Goal: Task Accomplishment & Management: Manage account settings

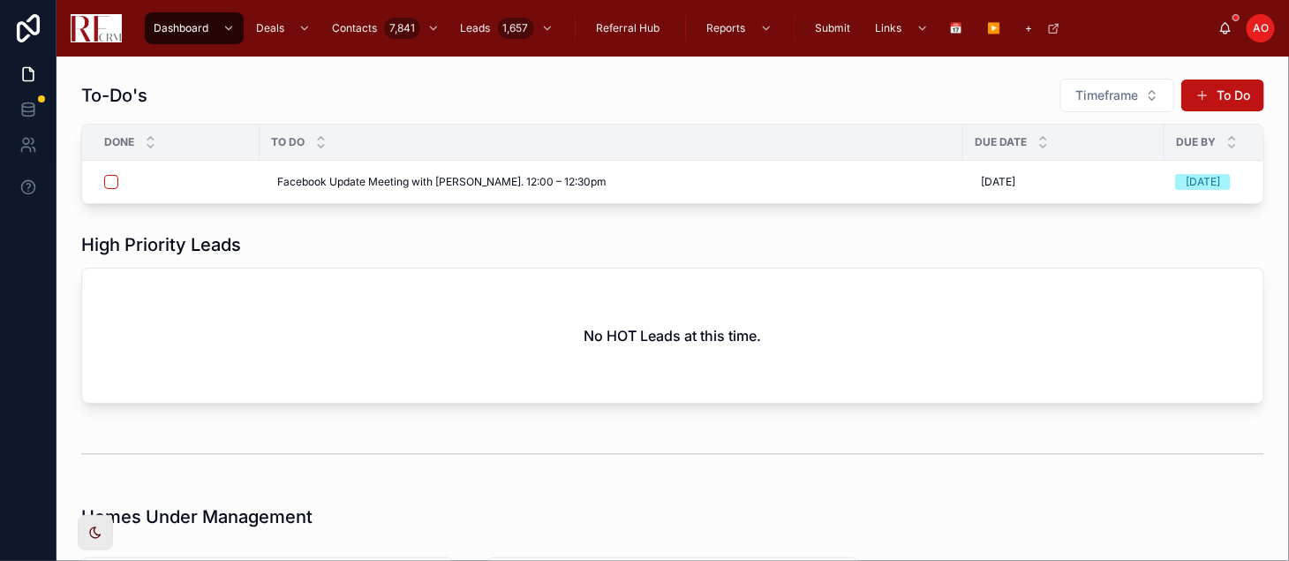
click at [511, 240] on div "High Priority Leads No HOT Leads at this time." at bounding box center [673, 317] width 1204 height 185
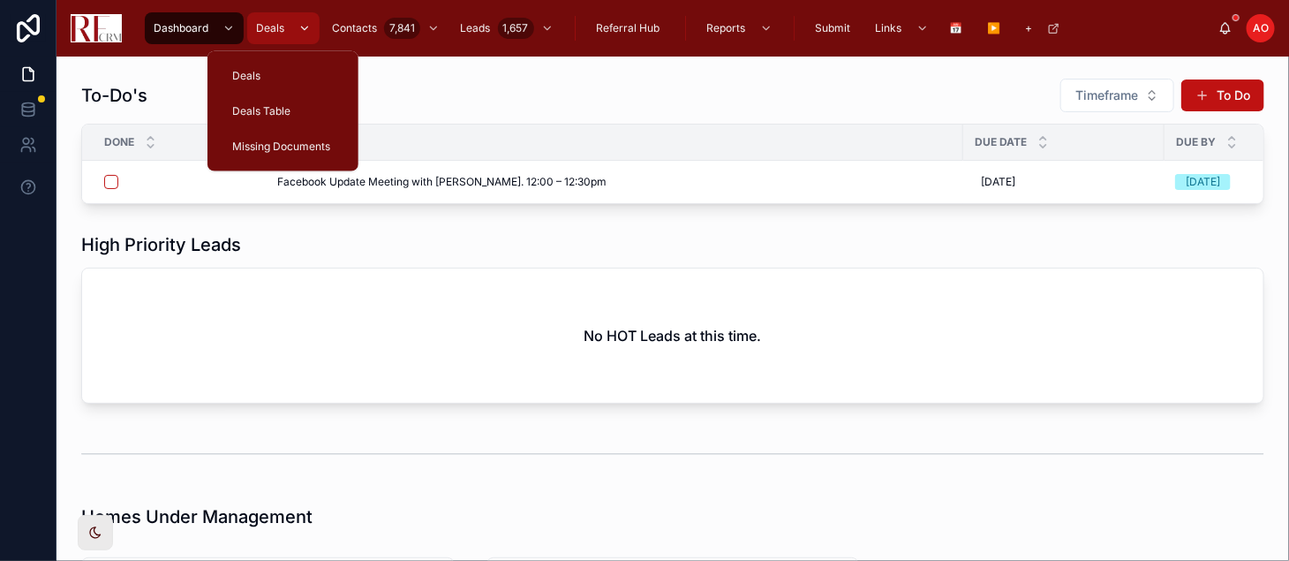
click at [285, 23] on div "Deals" at bounding box center [283, 28] width 62 height 28
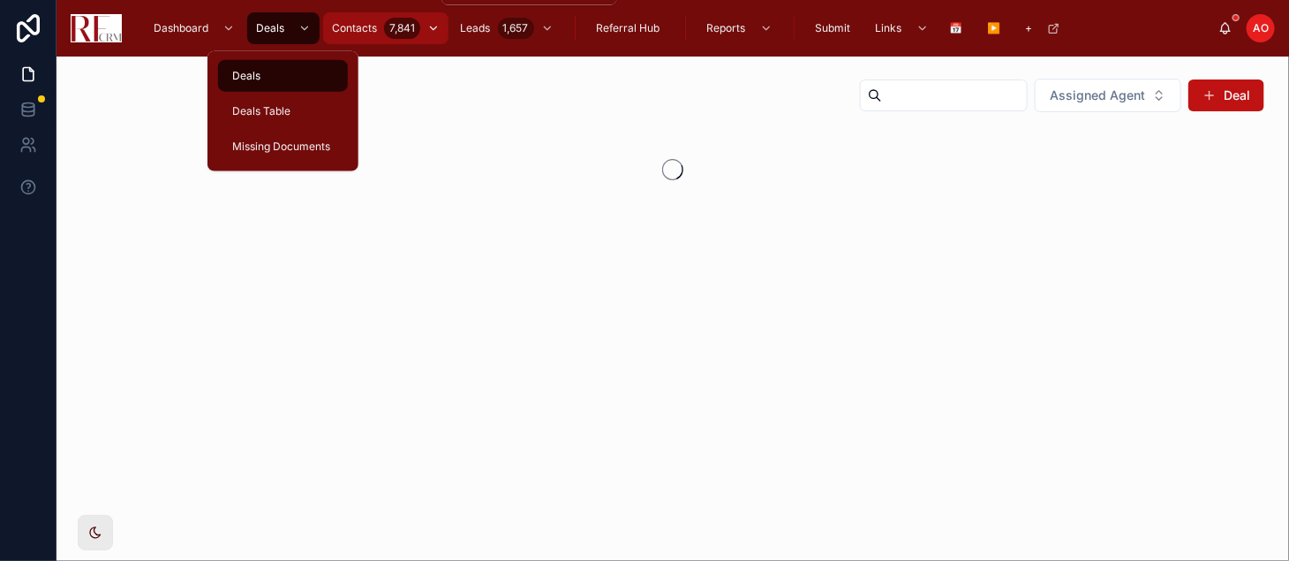
click at [334, 28] on span "Contacts" at bounding box center [354, 28] width 45 height 14
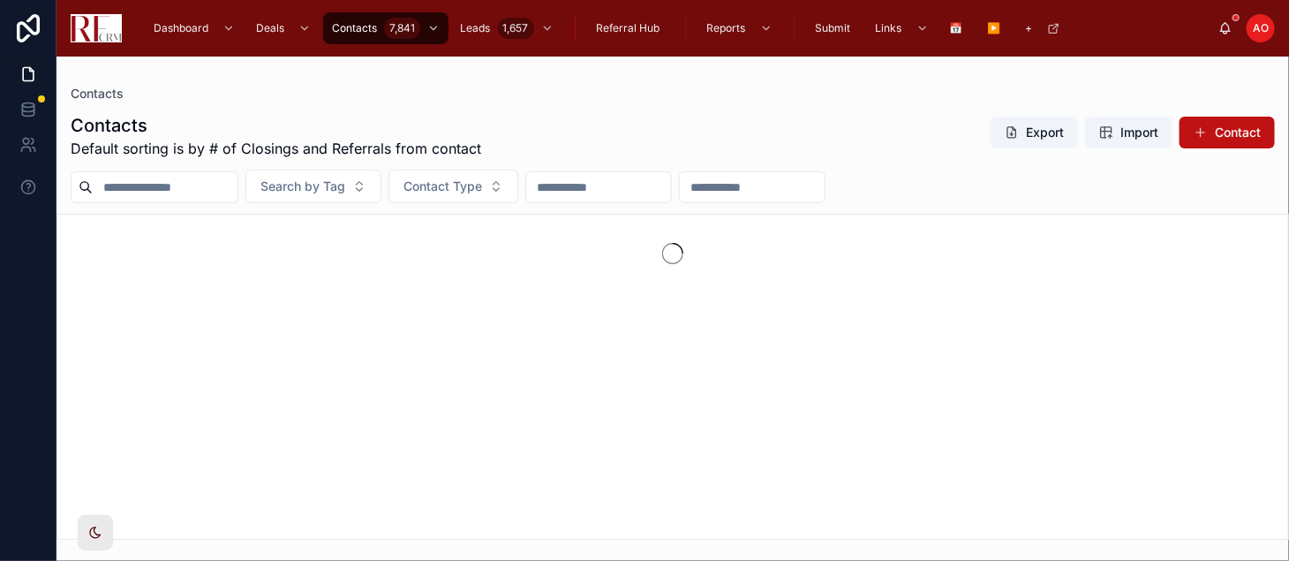
click at [201, 194] on input "text" at bounding box center [165, 187] width 145 height 25
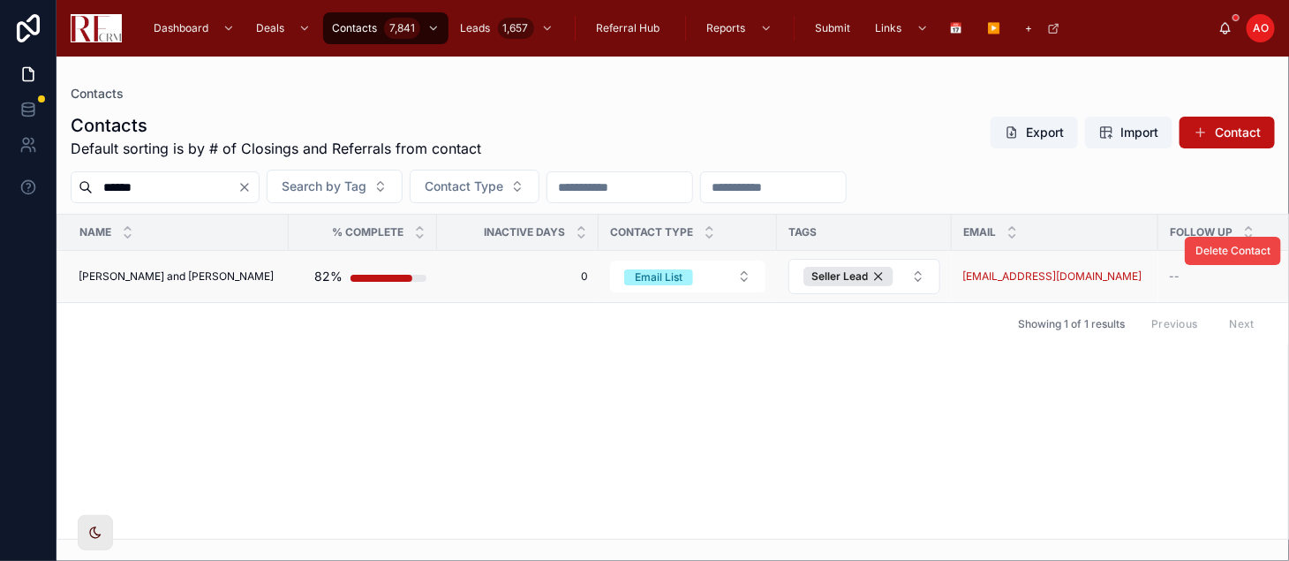
type input "******"
click at [222, 267] on td "[PERSON_NAME] and [PERSON_NAME] [PERSON_NAME] and [PERSON_NAME]" at bounding box center [172, 277] width 231 height 52
click at [222, 271] on span "[PERSON_NAME] and [PERSON_NAME]" at bounding box center [176, 276] width 195 height 14
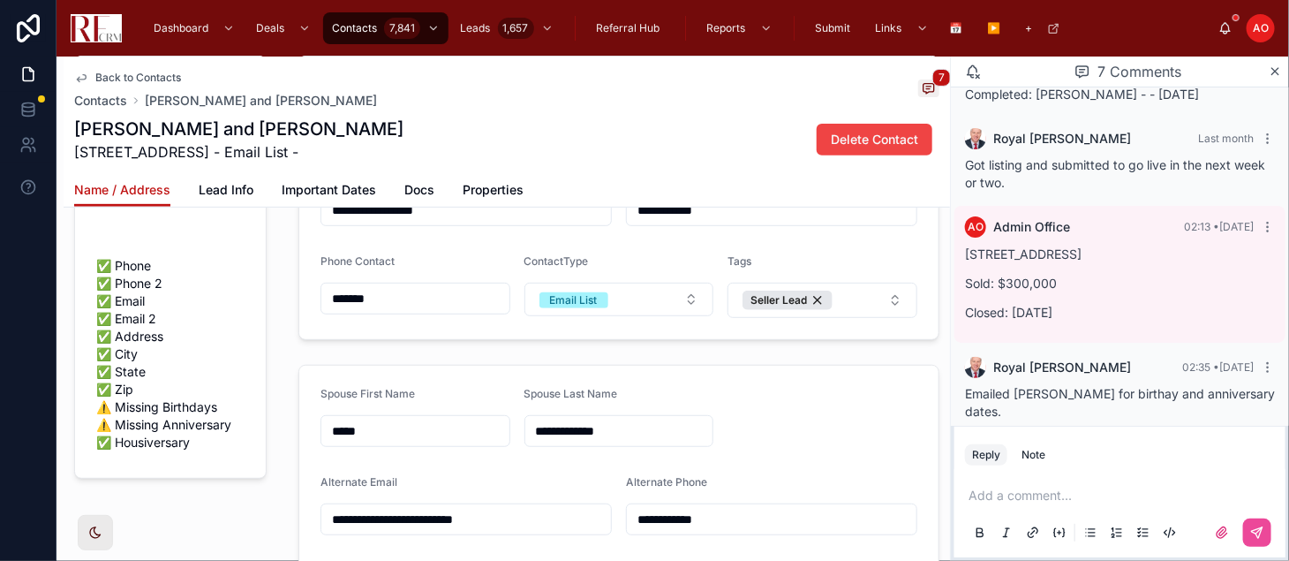
scroll to position [294, 0]
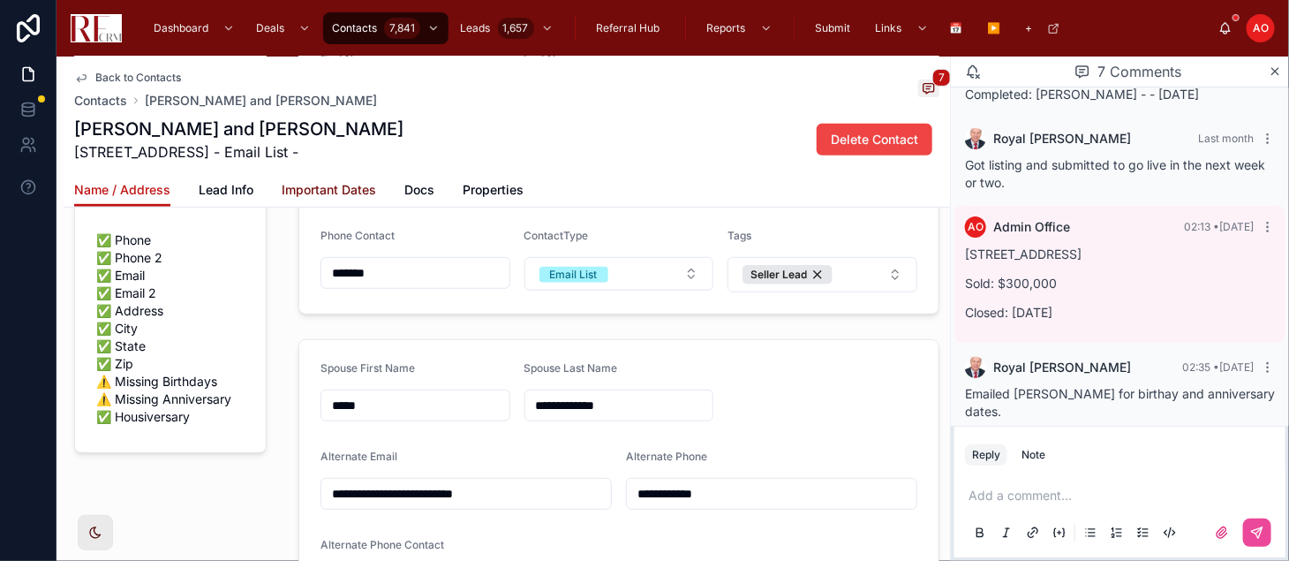
click at [320, 189] on span "Important Dates" at bounding box center [329, 190] width 94 height 18
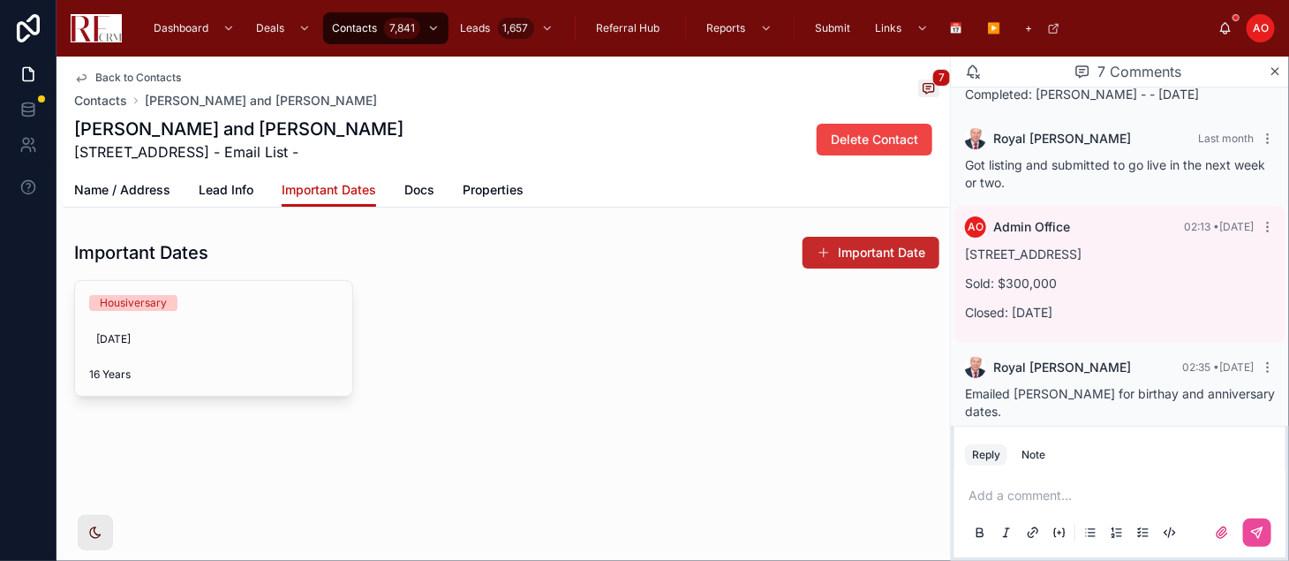
click at [839, 263] on button "Important Date" at bounding box center [870, 253] width 137 height 32
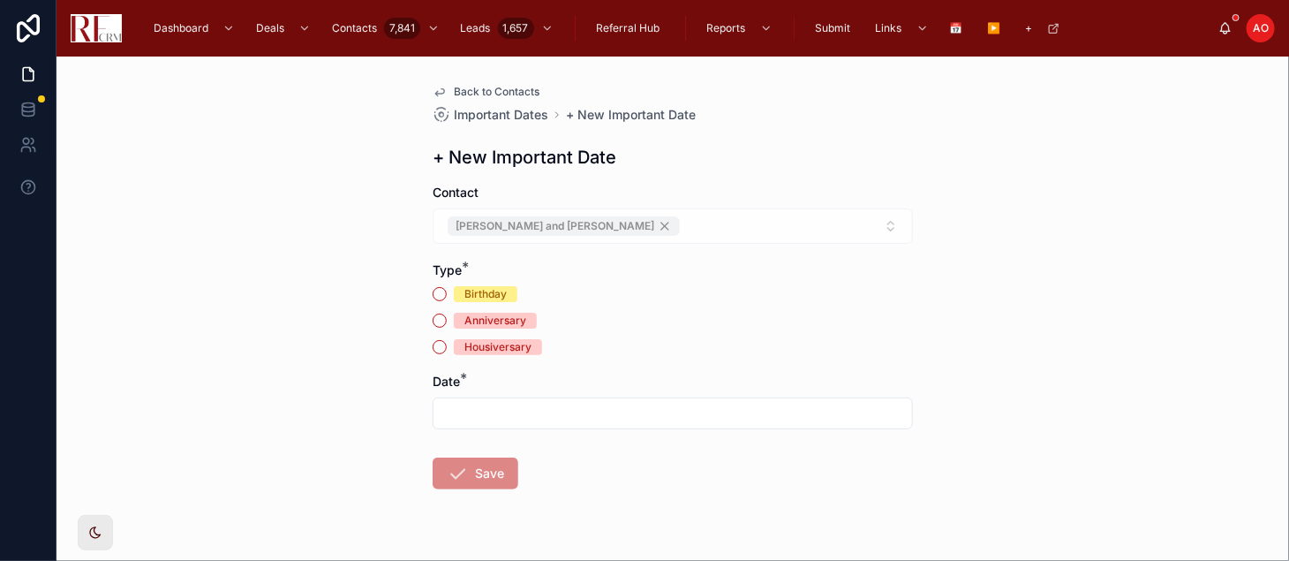
click at [464, 292] on div "Birthday" at bounding box center [485, 294] width 42 height 16
click at [447, 292] on button "Birthday" at bounding box center [440, 294] width 14 height 14
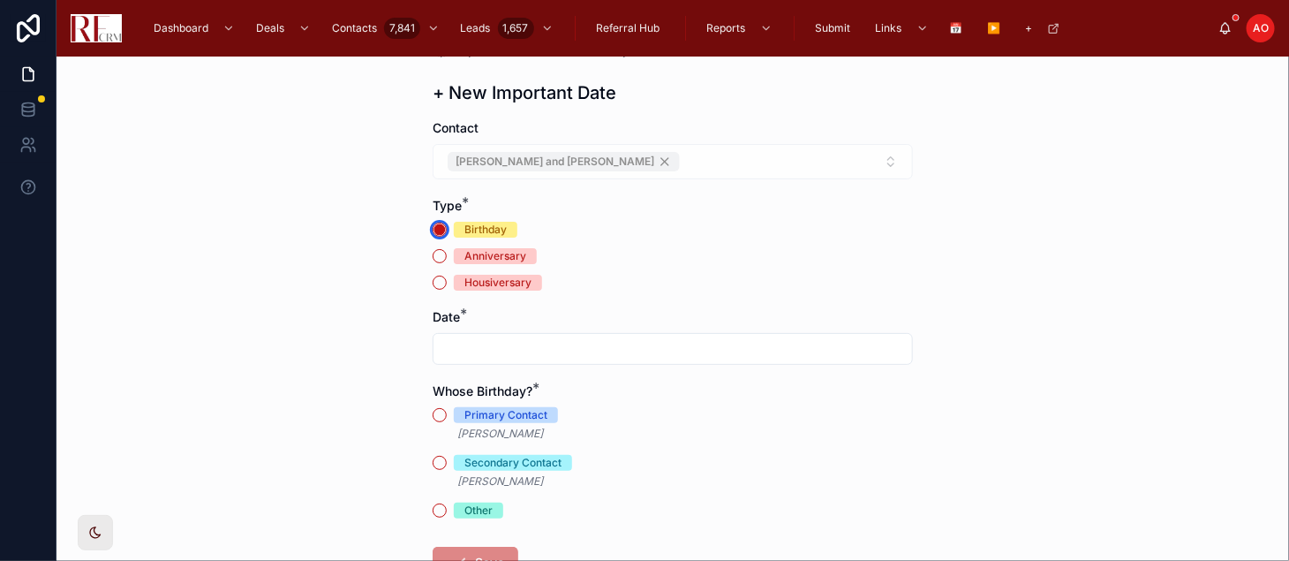
scroll to position [98, 0]
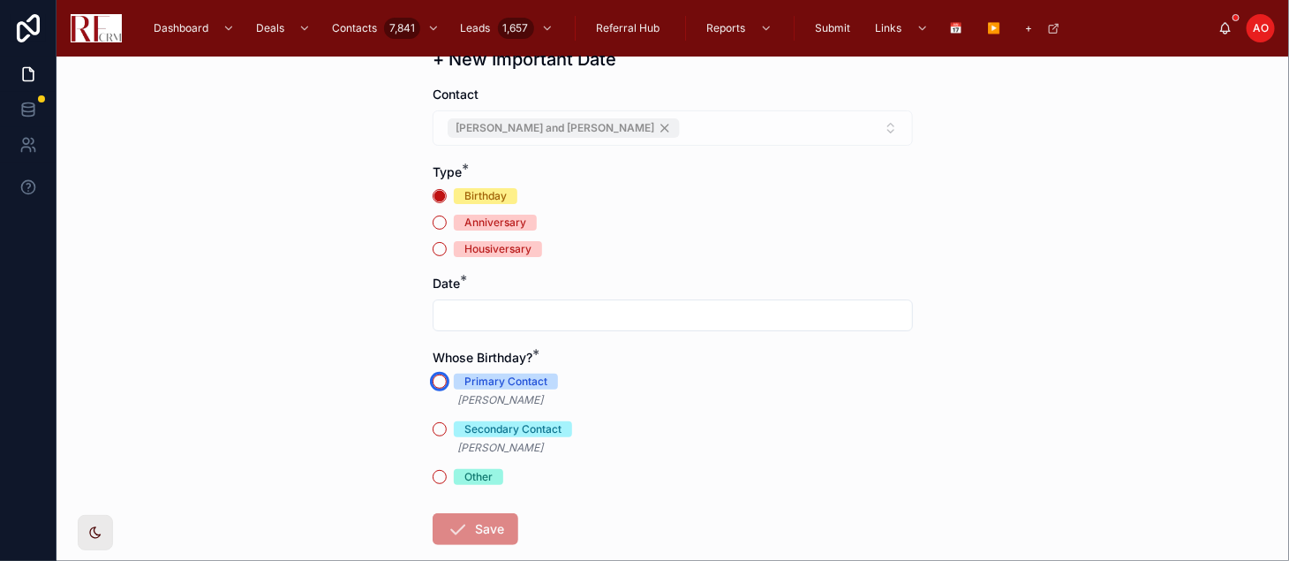
click at [433, 382] on button "Primary Contact" at bounding box center [440, 381] width 14 height 14
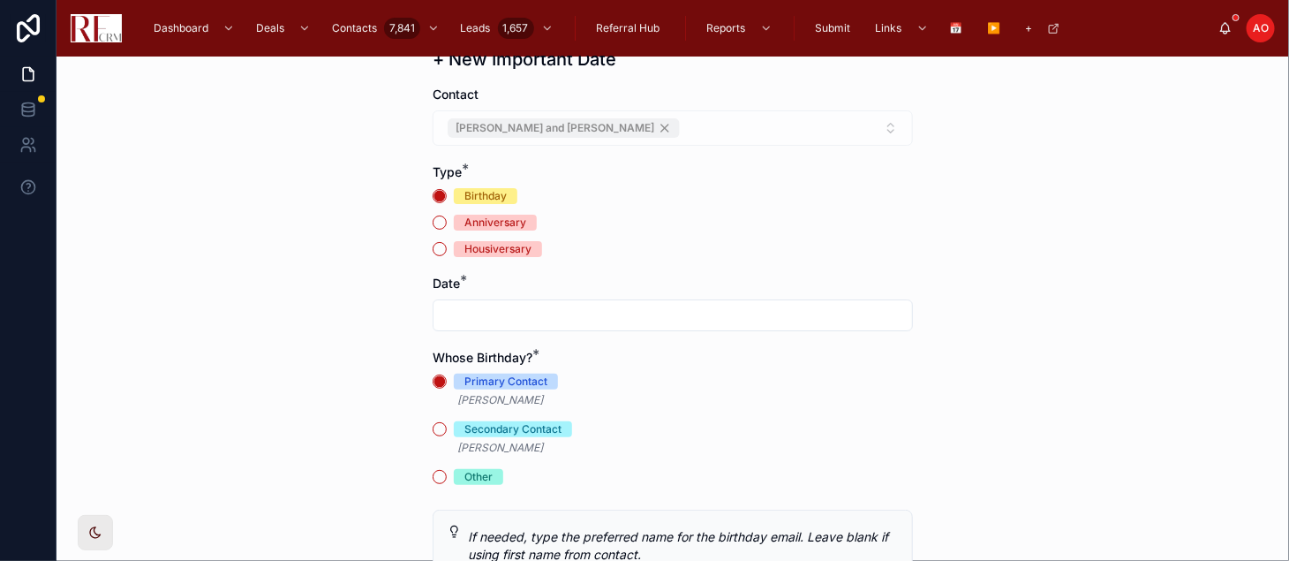
click at [516, 312] on input "text" at bounding box center [672, 315] width 478 height 25
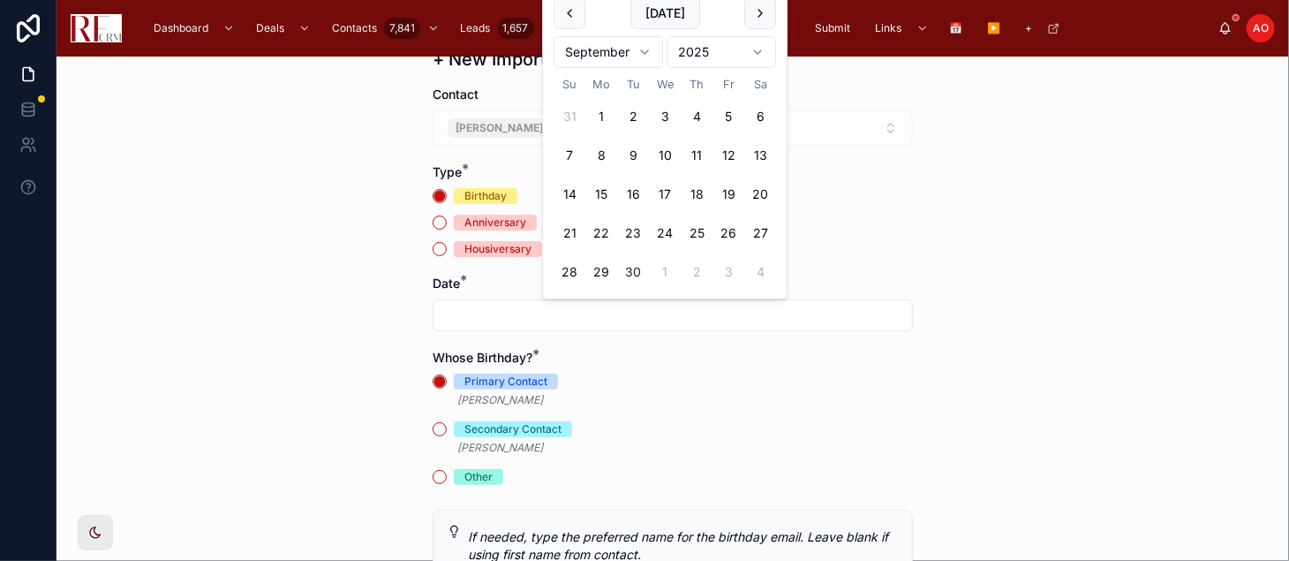
click at [641, 56] on html "Dashboard Deals Contacts 7,841 Leads 1,657 Referral Hub Reports Submit Links 📅 …" at bounding box center [644, 280] width 1289 height 561
click at [568, 154] on button "2" at bounding box center [569, 155] width 32 height 32
type input "********"
click at [821, 408] on p "[PERSON_NAME]" at bounding box center [673, 399] width 480 height 21
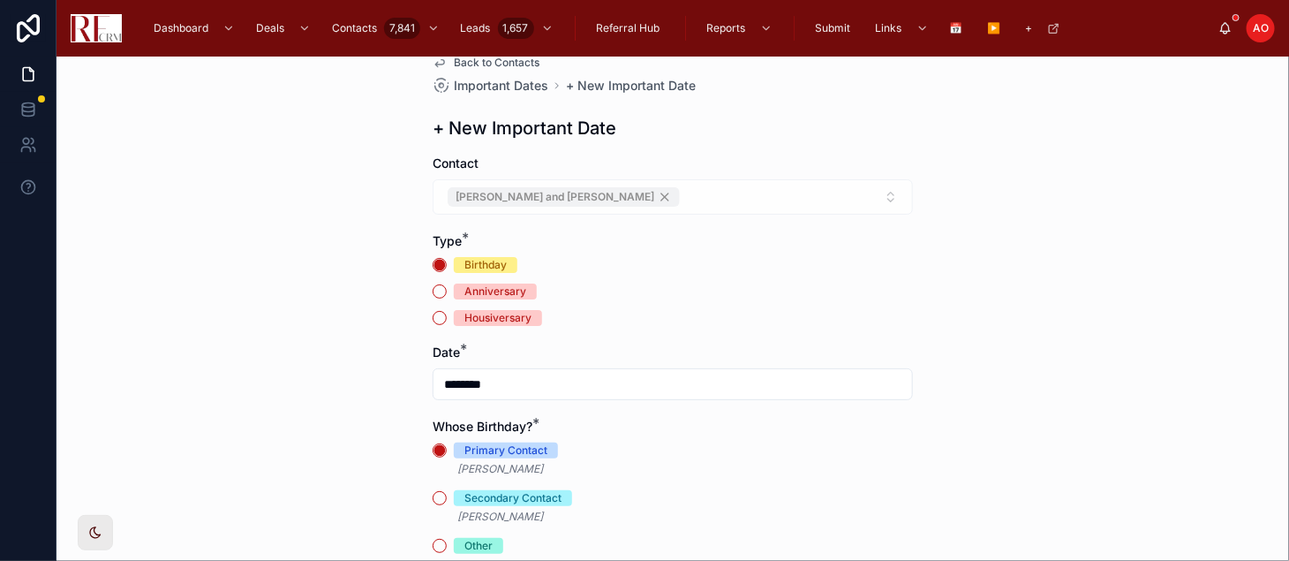
scroll to position [323, 0]
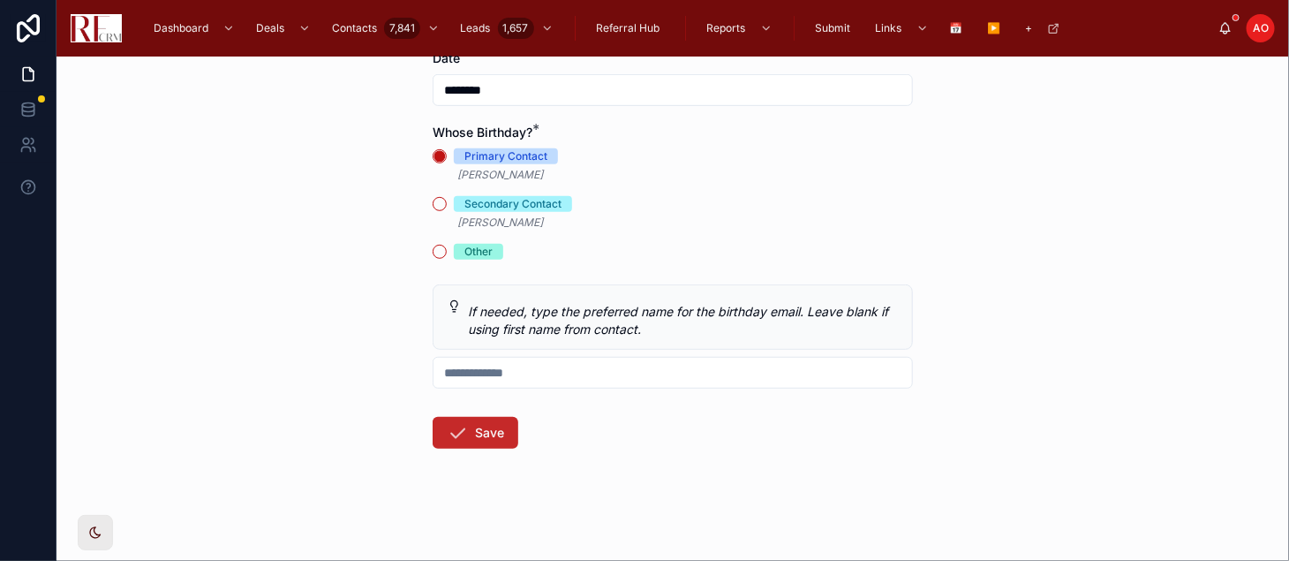
click at [489, 431] on button "Save" at bounding box center [476, 433] width 86 height 32
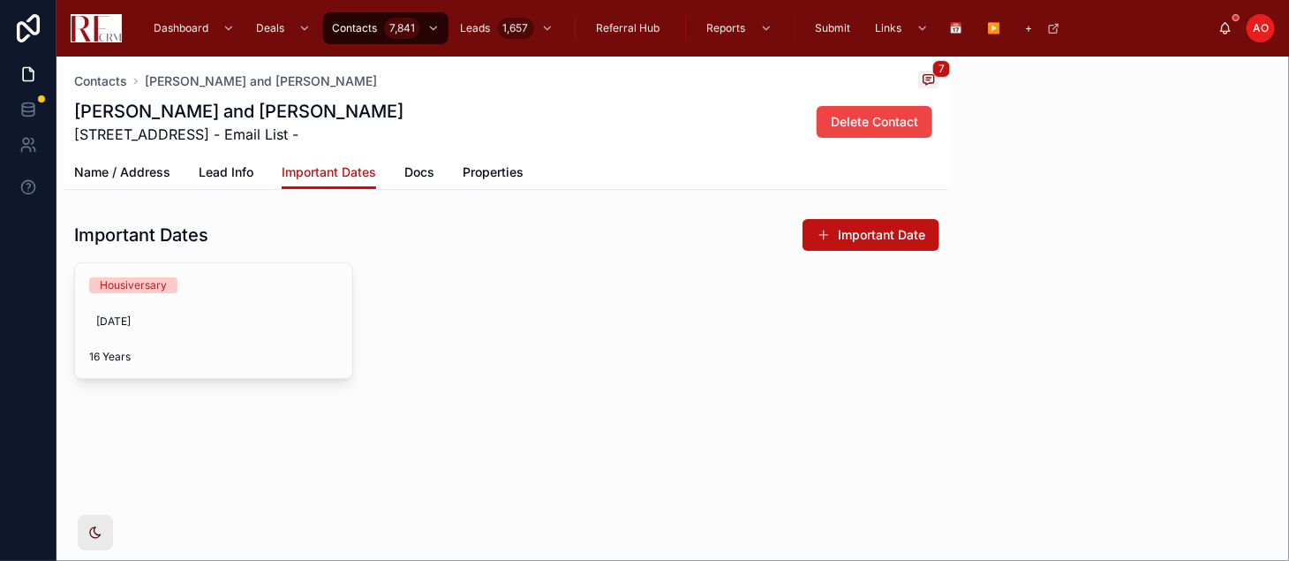
scroll to position [485, 0]
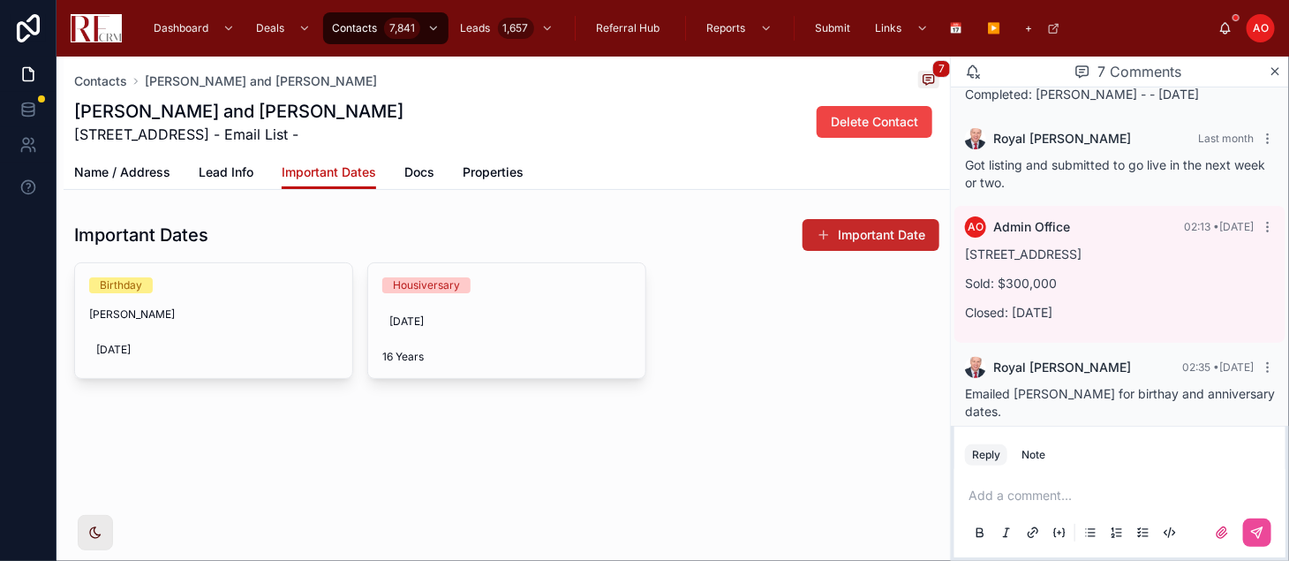
click at [858, 241] on button "Important Date" at bounding box center [870, 235] width 137 height 32
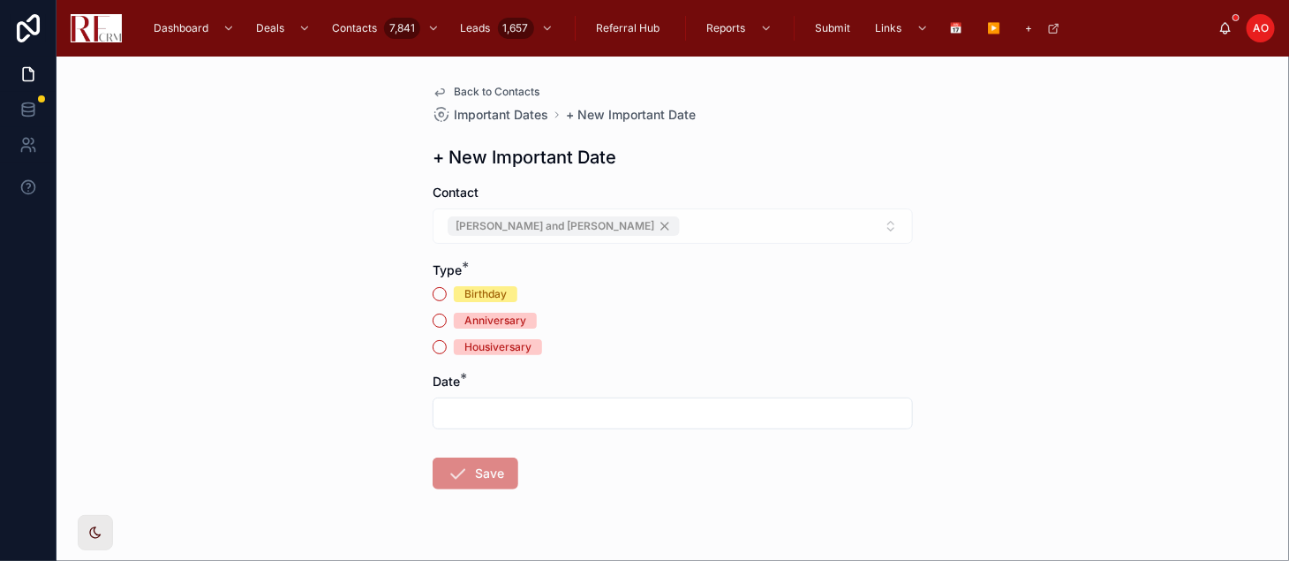
click at [467, 291] on div "Birthday" at bounding box center [485, 294] width 42 height 16
click at [447, 291] on button "Birthday" at bounding box center [440, 294] width 14 height 14
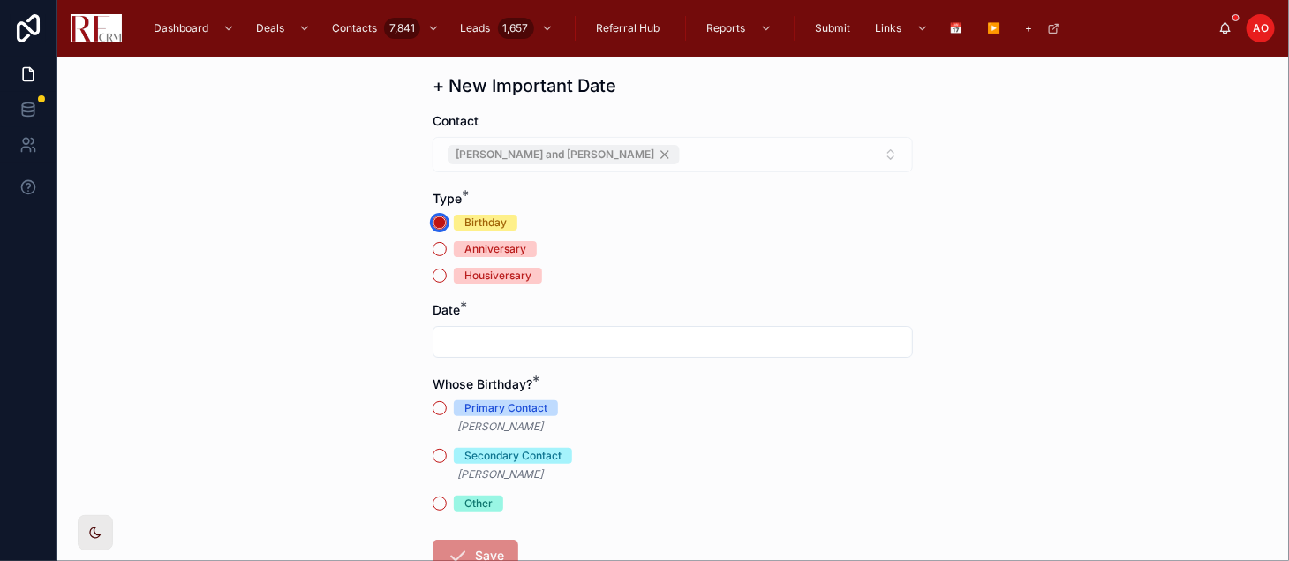
scroll to position [194, 0]
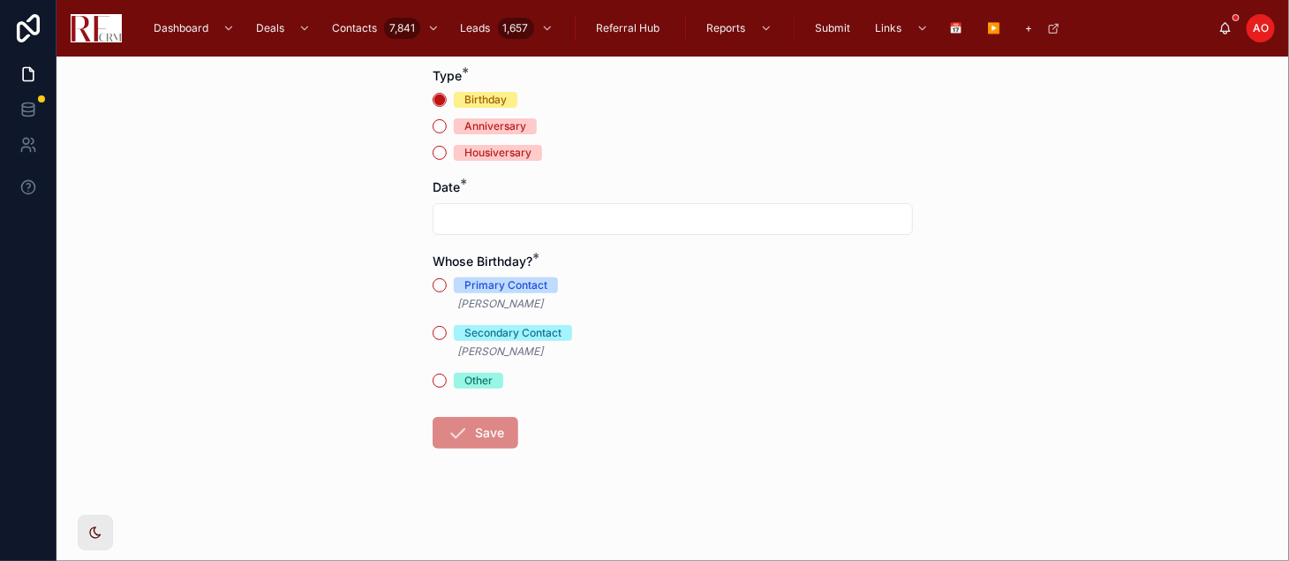
click at [463, 345] on em "[PERSON_NAME]" at bounding box center [500, 350] width 86 height 13
click at [433, 334] on button "Secondary Contact" at bounding box center [440, 333] width 14 height 14
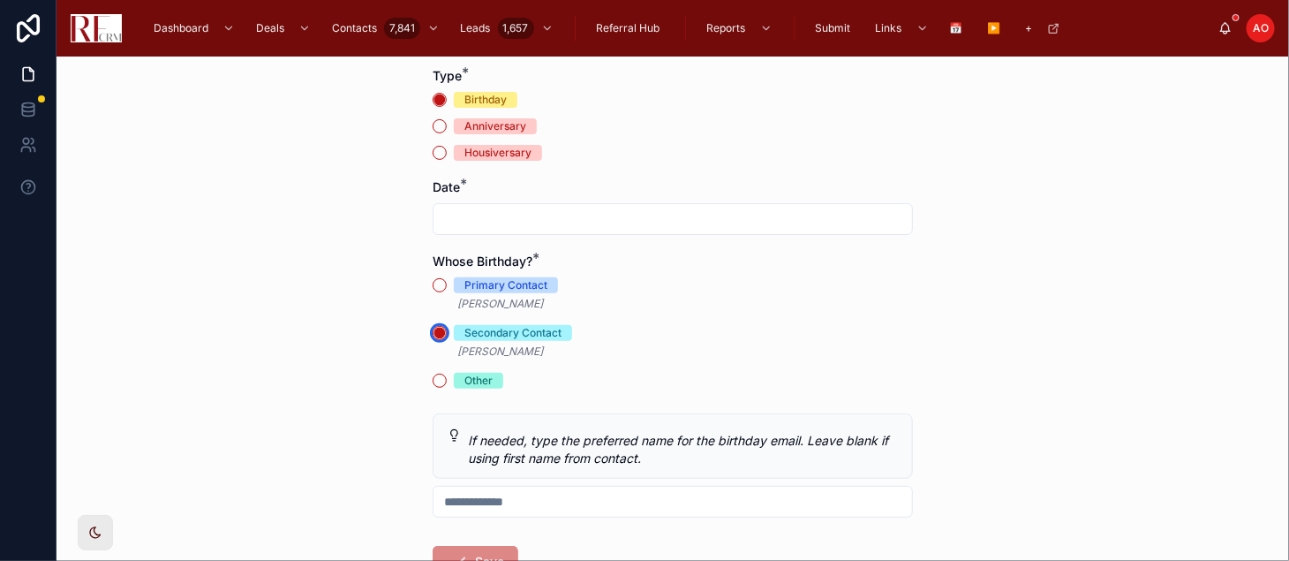
scroll to position [292, 0]
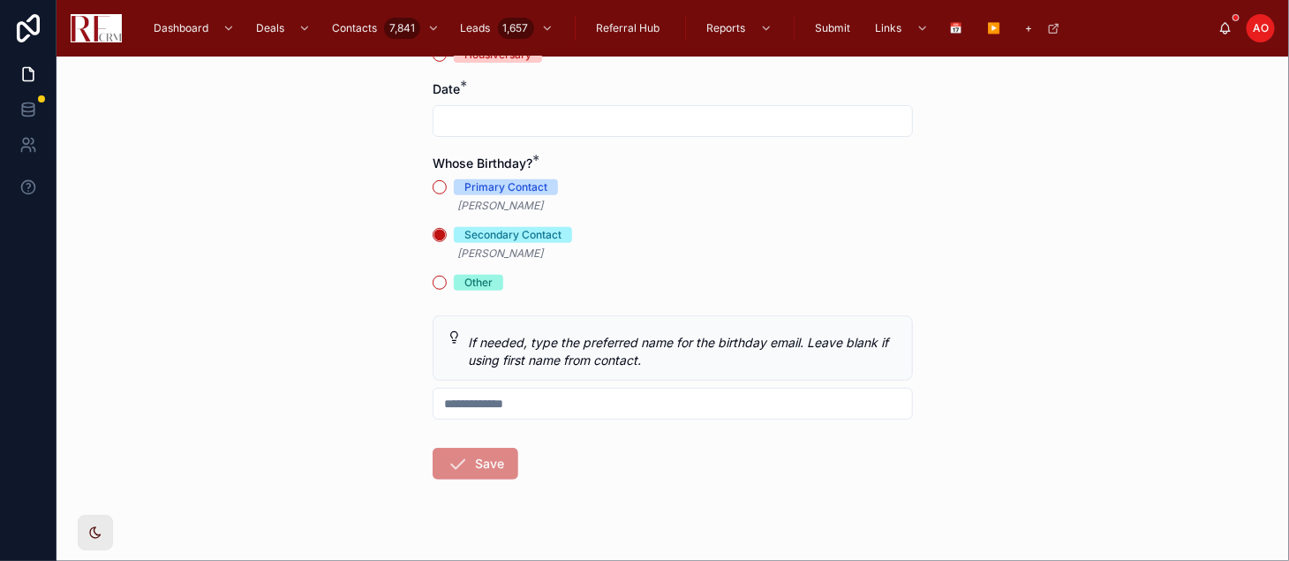
click at [490, 117] on input "text" at bounding box center [672, 121] width 478 height 25
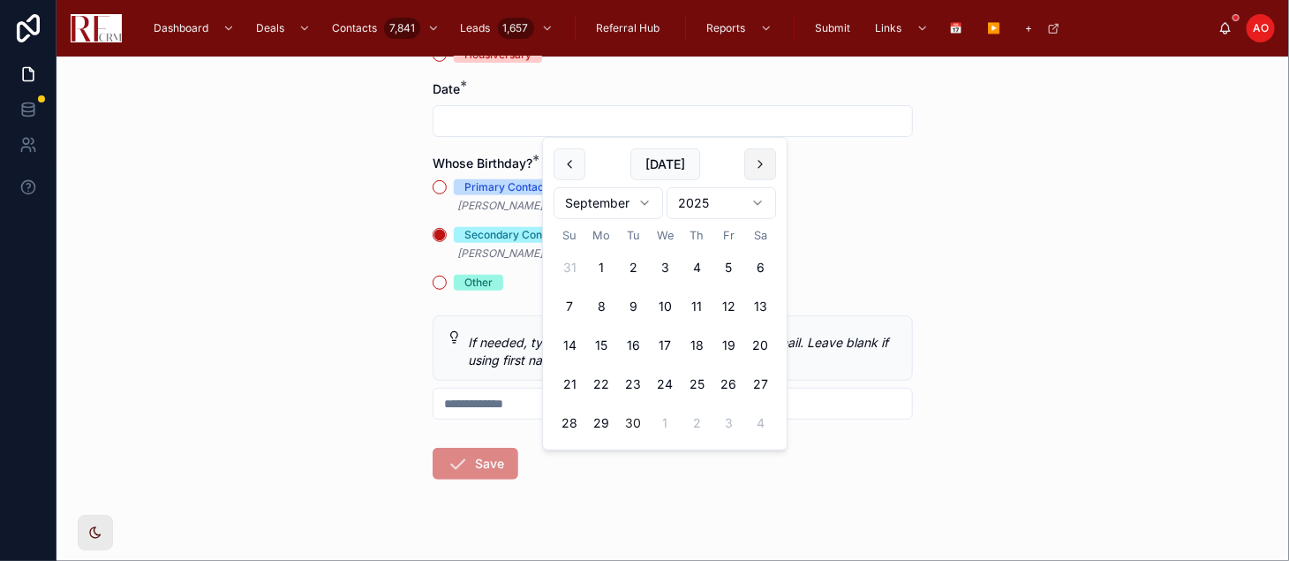
click at [750, 169] on button at bounding box center [760, 164] width 32 height 32
click at [573, 313] on button "2" at bounding box center [569, 306] width 32 height 32
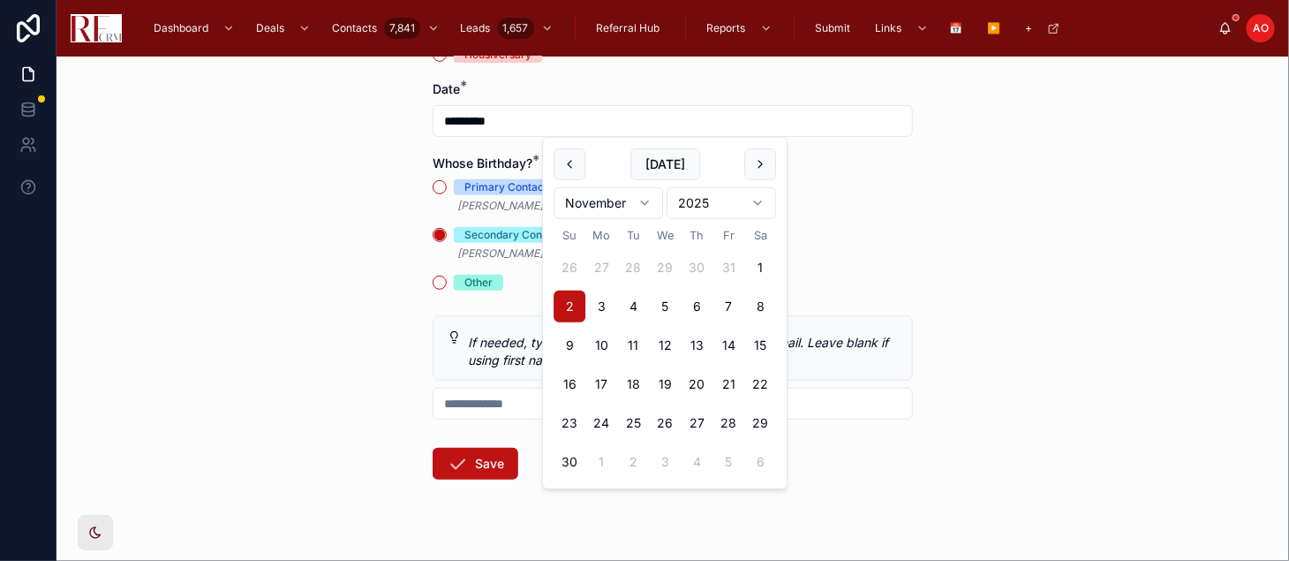
type input "*********"
click at [470, 457] on button "Save" at bounding box center [476, 464] width 86 height 32
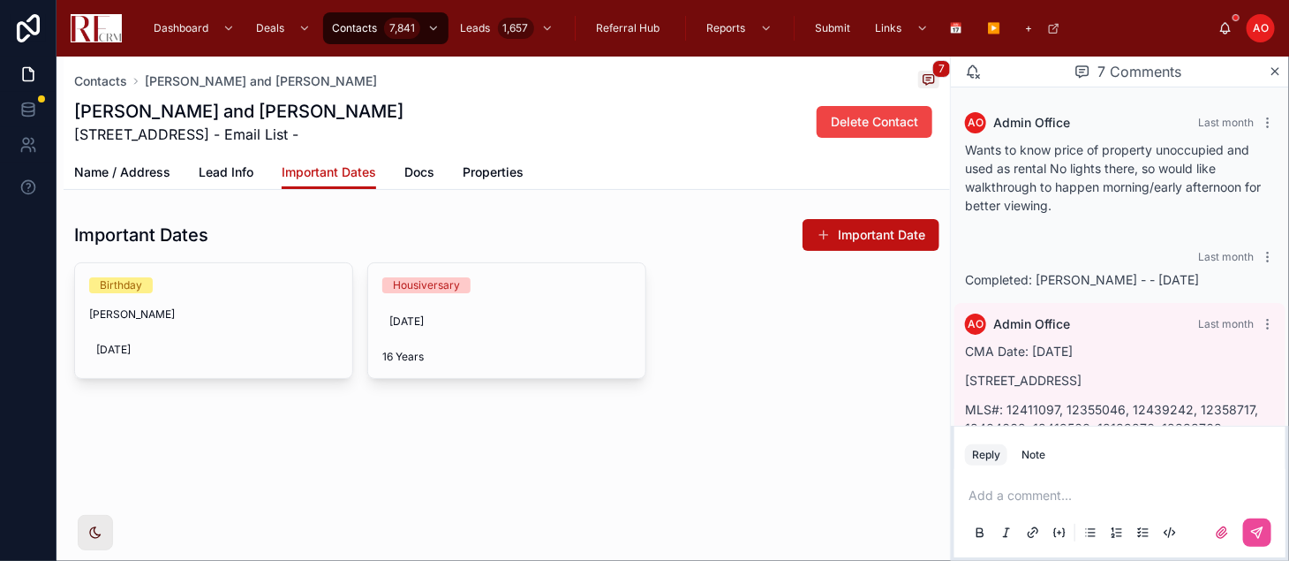
scroll to position [485, 0]
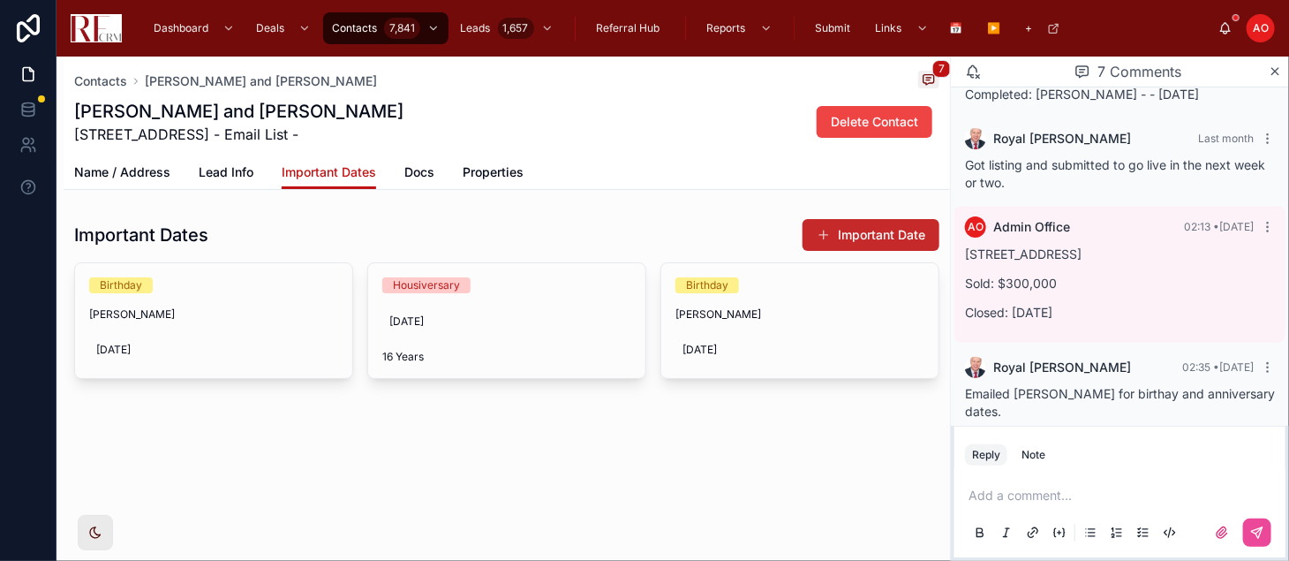
click at [834, 235] on button "Important Date" at bounding box center [870, 235] width 137 height 32
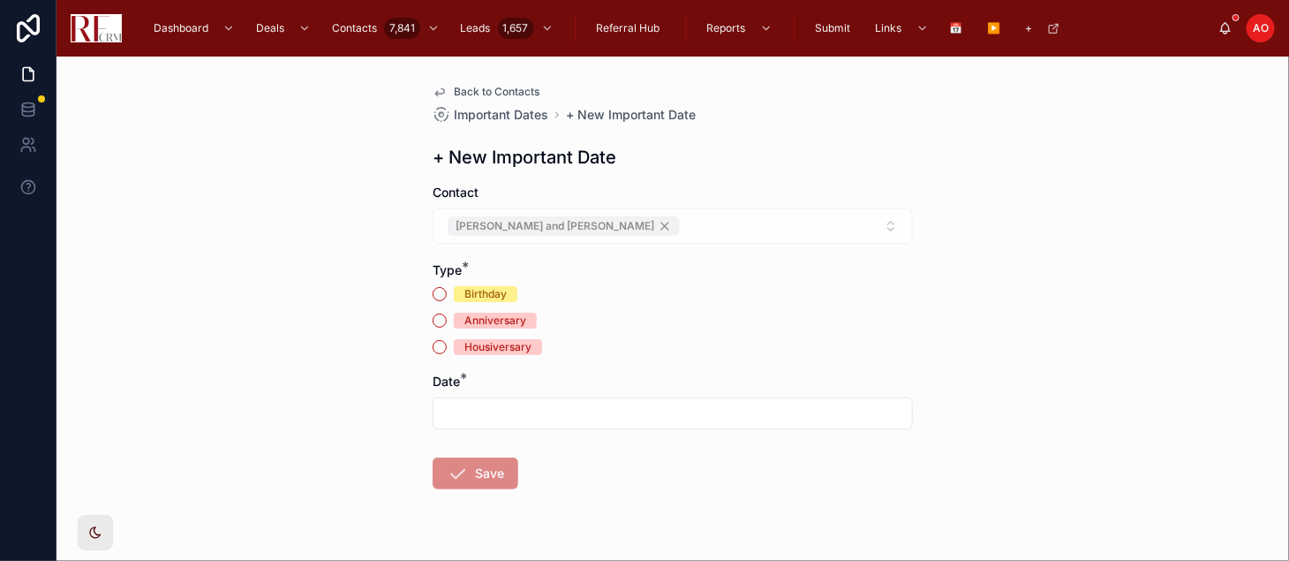
click at [521, 320] on span "Anniversary" at bounding box center [495, 320] width 83 height 16
click at [447, 320] on button "Anniversary" at bounding box center [440, 320] width 14 height 14
click at [466, 422] on input "text" at bounding box center [672, 413] width 478 height 25
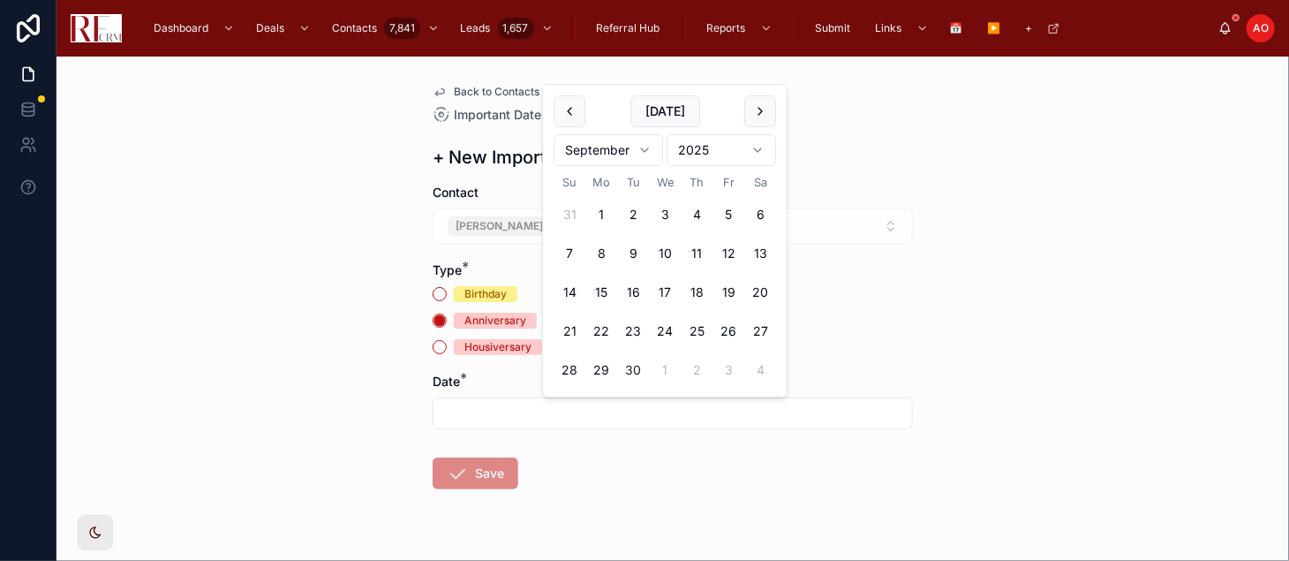
click at [641, 154] on html "Dashboard Deals Contacts 7,841 Leads 1,657 Referral Hub Reports Submit Links 📅 …" at bounding box center [644, 280] width 1289 height 561
click at [764, 292] on button "17" at bounding box center [760, 292] width 32 height 32
type input "*********"
click at [488, 470] on button "Save" at bounding box center [476, 473] width 86 height 32
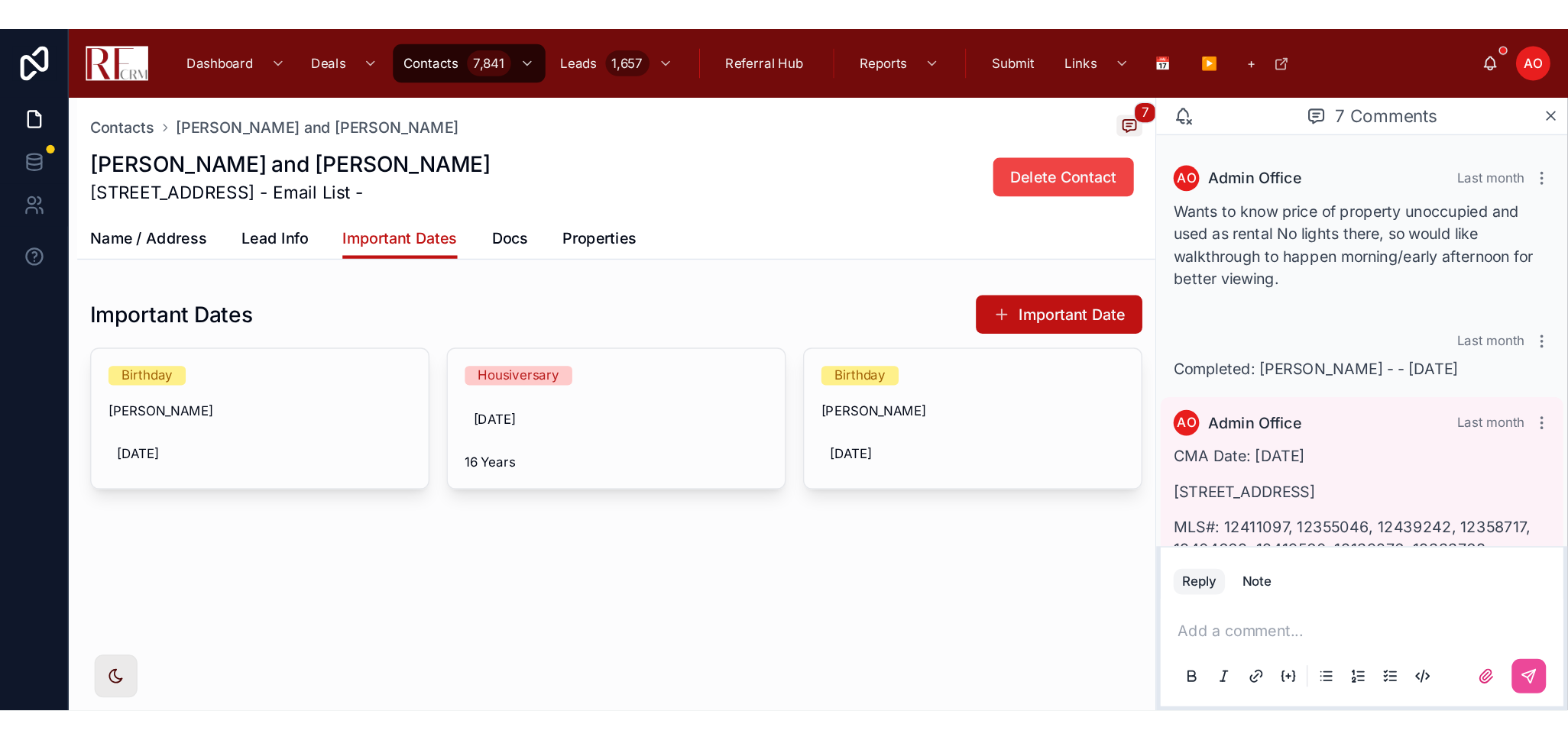
scroll to position [420, 0]
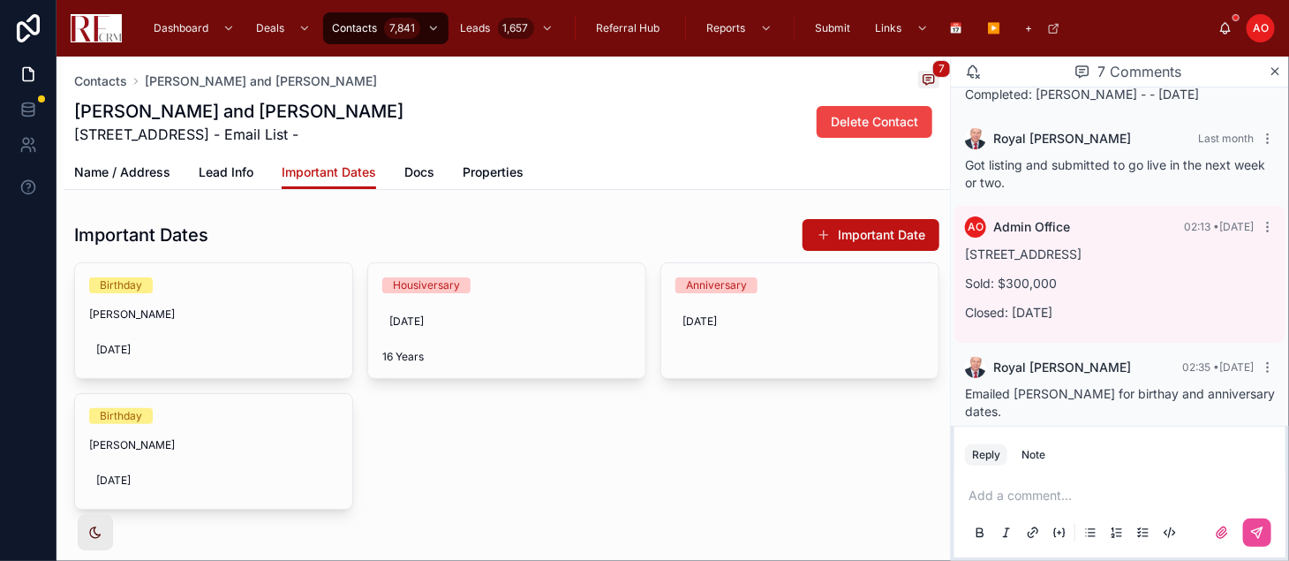
click at [570, 468] on div "Birthday [PERSON_NAME] [DEMOGRAPHIC_DATA] Housiversary [DATE] 16 Years Annivers…" at bounding box center [506, 385] width 865 height 247
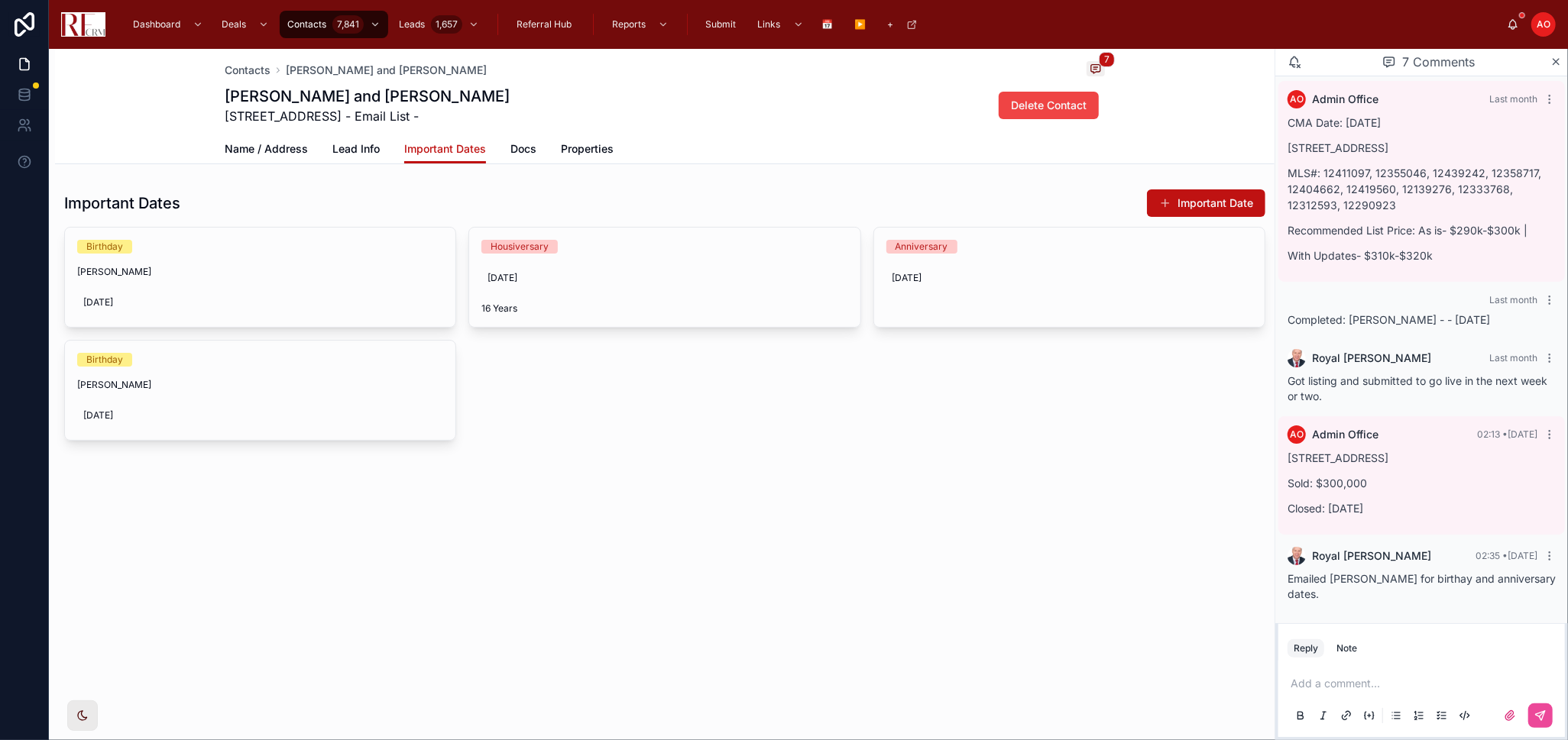
scroll to position [166, 0]
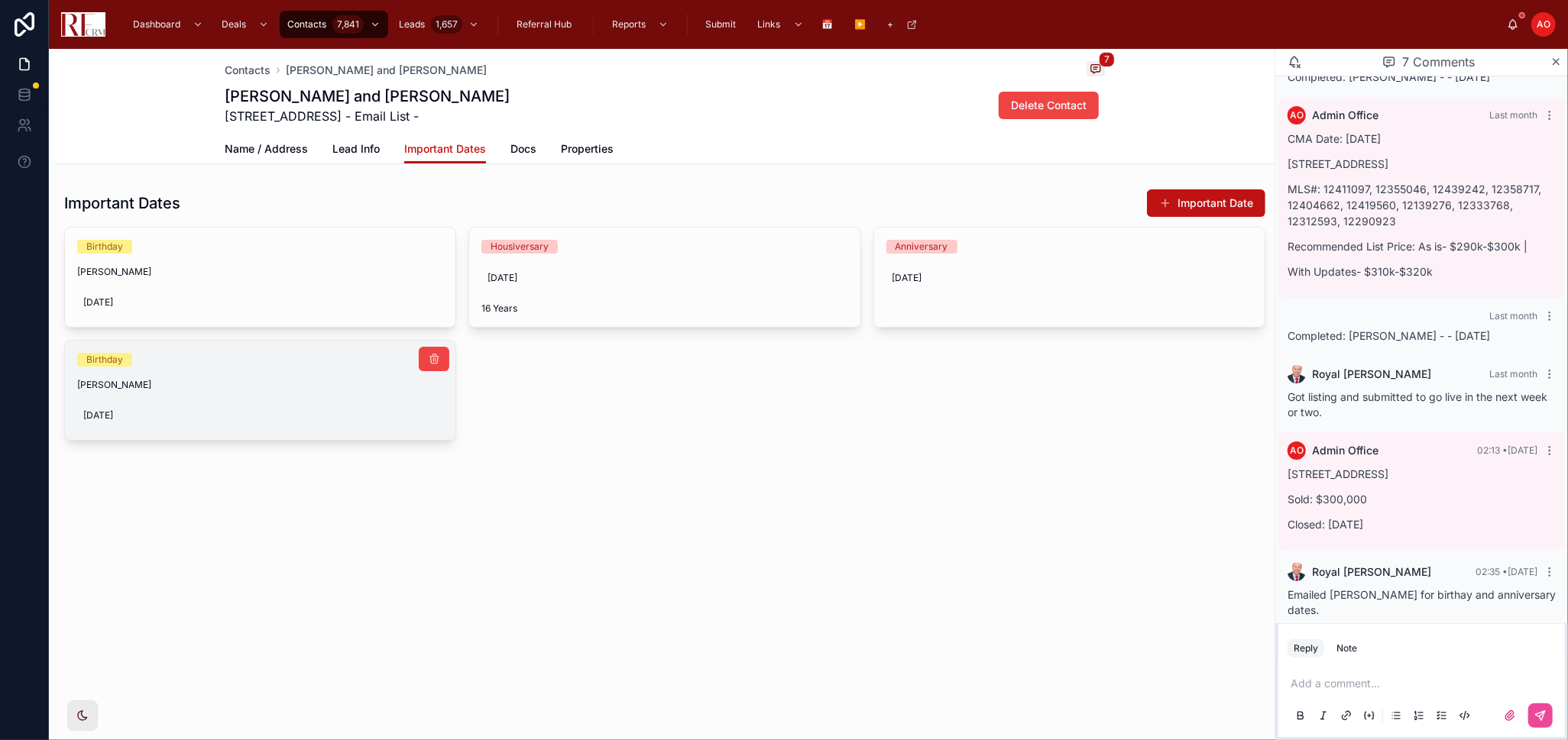
drag, startPoint x: 507, startPoint y: 517, endPoint x: 448, endPoint y: 383, distance: 146.4
click at [505, 485] on div "Contacts [PERSON_NAME] and [PERSON_NAME] 7 [PERSON_NAME] and [PERSON_NAME] [STR…" at bounding box center [665, 296] width 1220 height 496
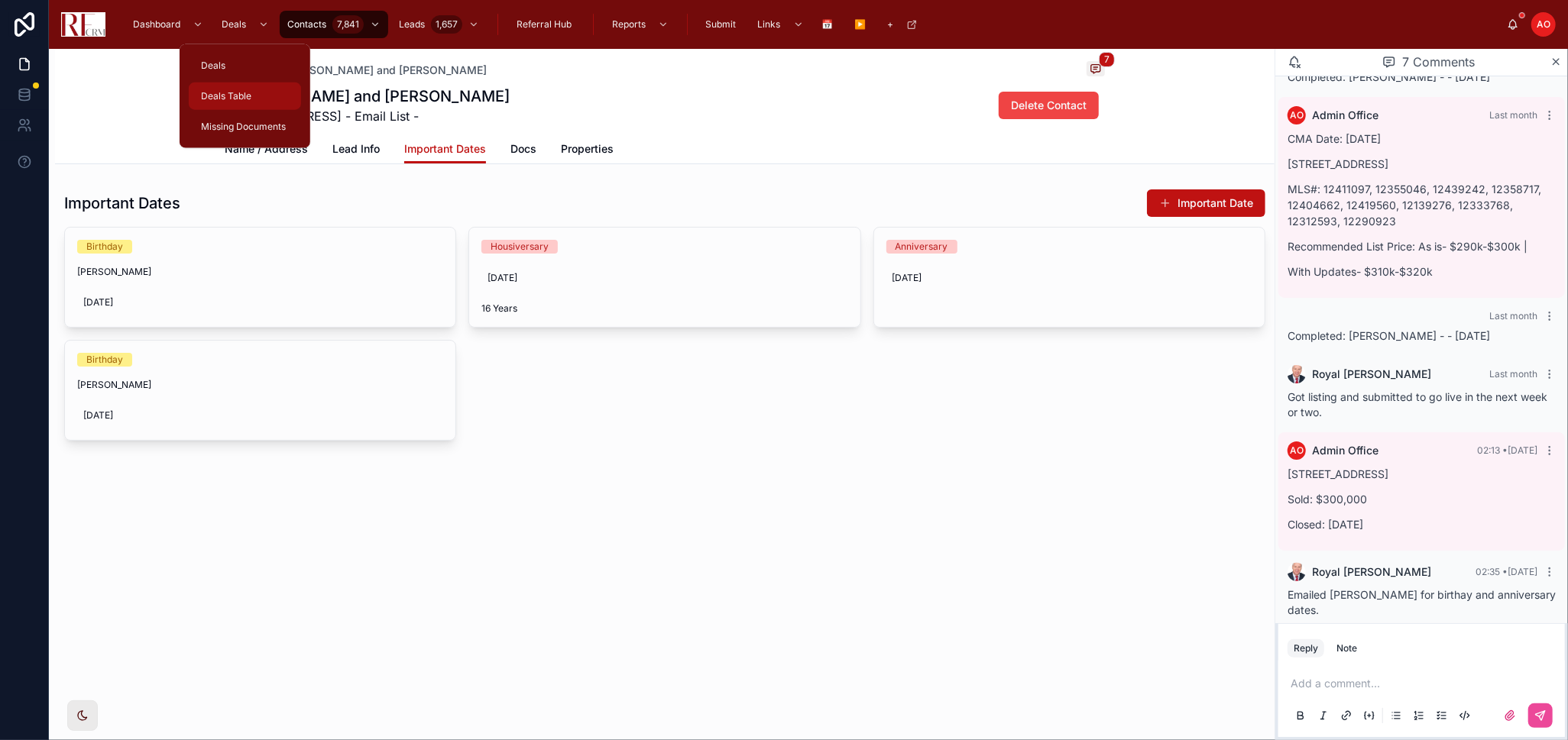
click at [245, 109] on div "Deals Table" at bounding box center [244, 96] width 131 height 30
click at [239, 98] on span "Deals Table" at bounding box center [226, 96] width 50 height 12
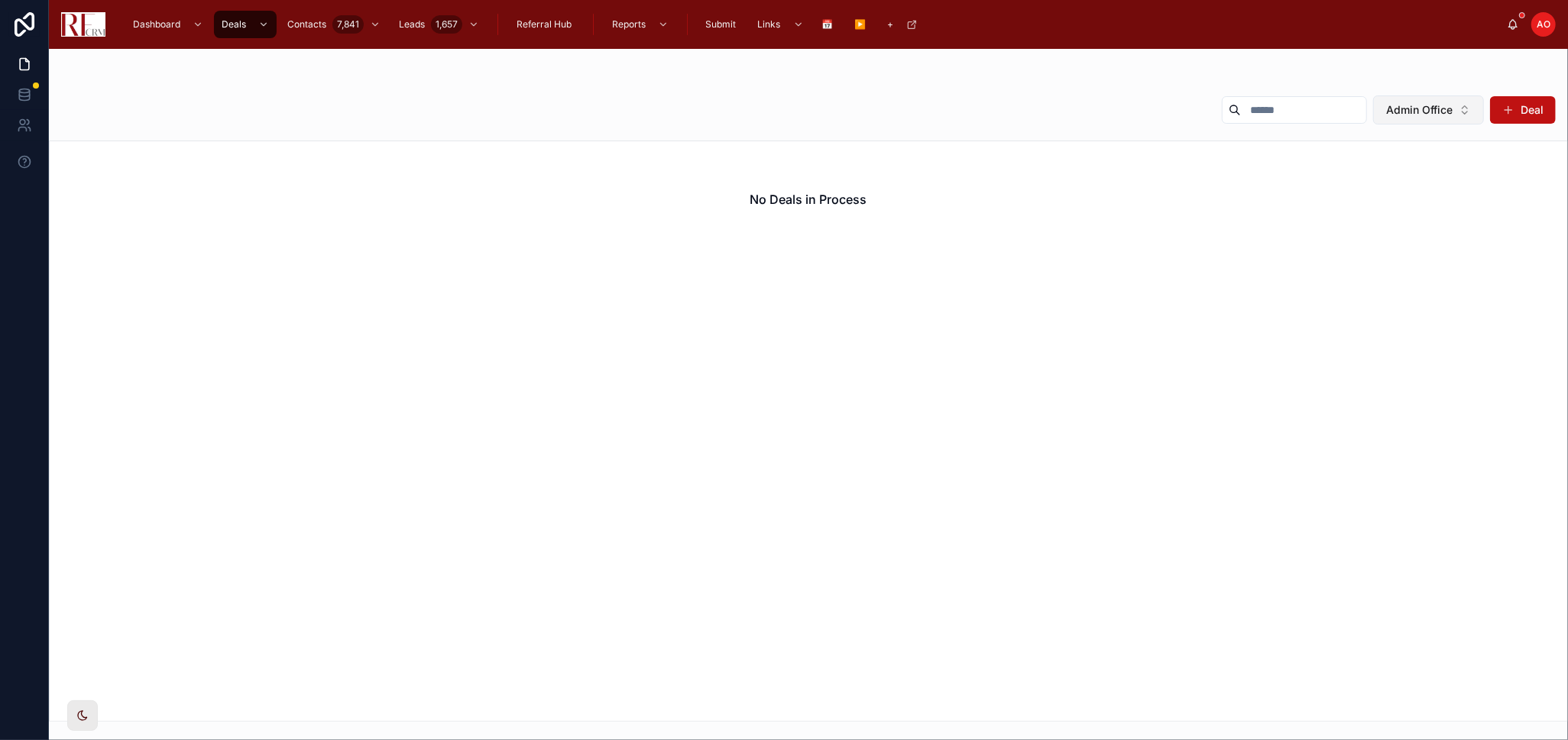
click at [1115, 110] on span "Admin Office" at bounding box center [1419, 110] width 67 height 16
click at [1104, 205] on div "No Deals in Process" at bounding box center [808, 199] width 1518 height 116
click at [1115, 107] on span "Admin Office" at bounding box center [1419, 110] width 67 height 16
click at [1115, 177] on div "None" at bounding box center [1429, 171] width 184 height 24
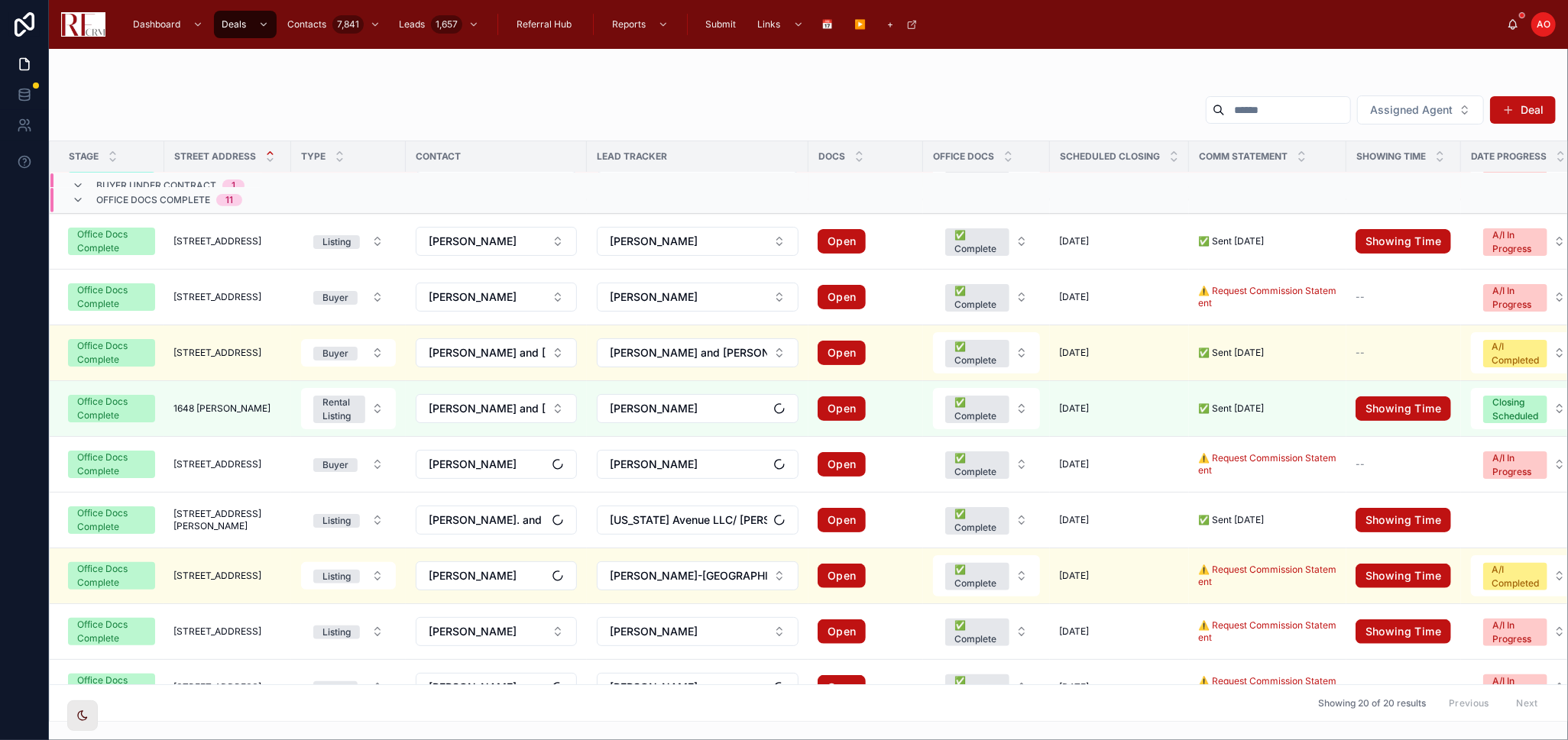
scroll to position [761, 0]
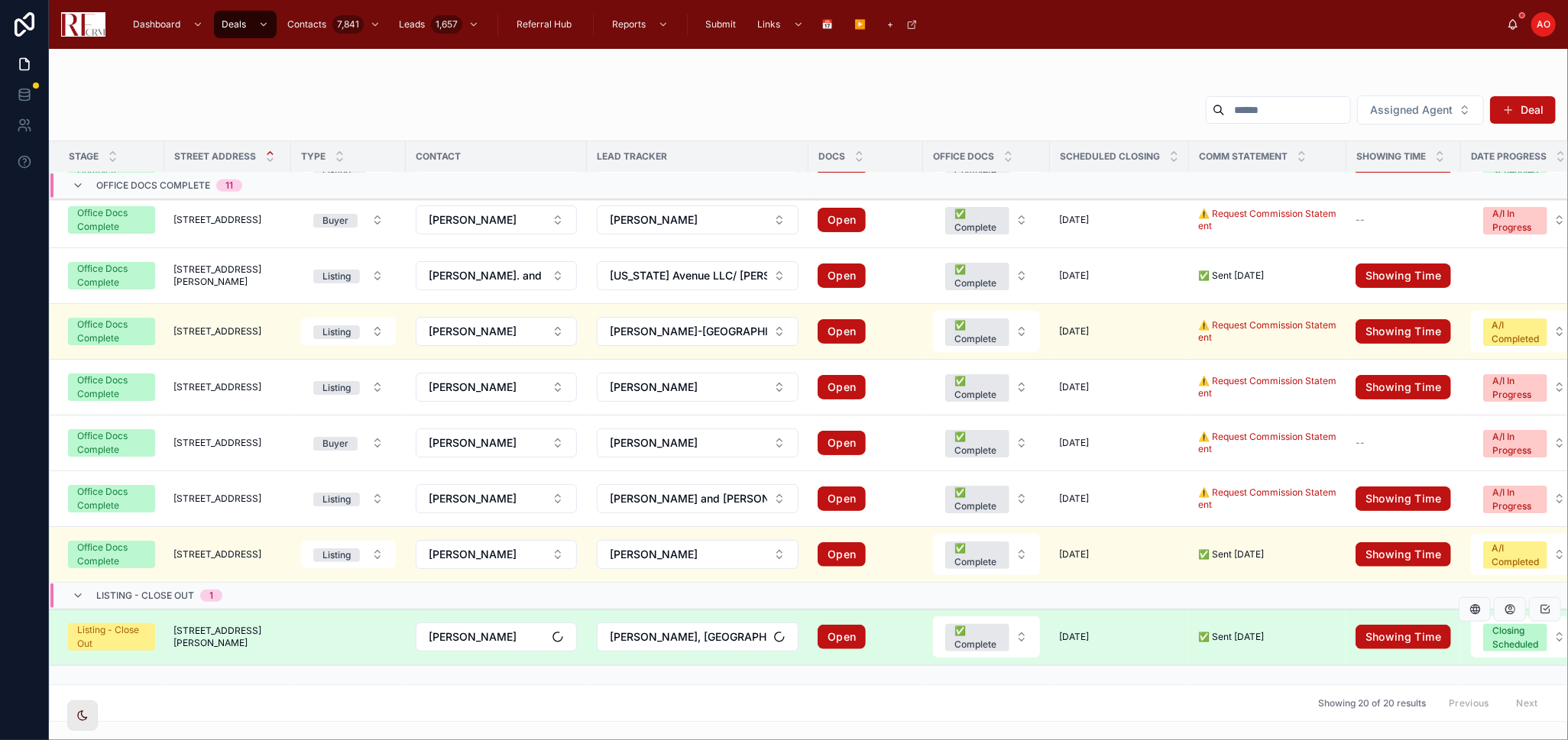
click at [196, 485] on span "[STREET_ADDRESS][PERSON_NAME]" at bounding box center [227, 637] width 108 height 24
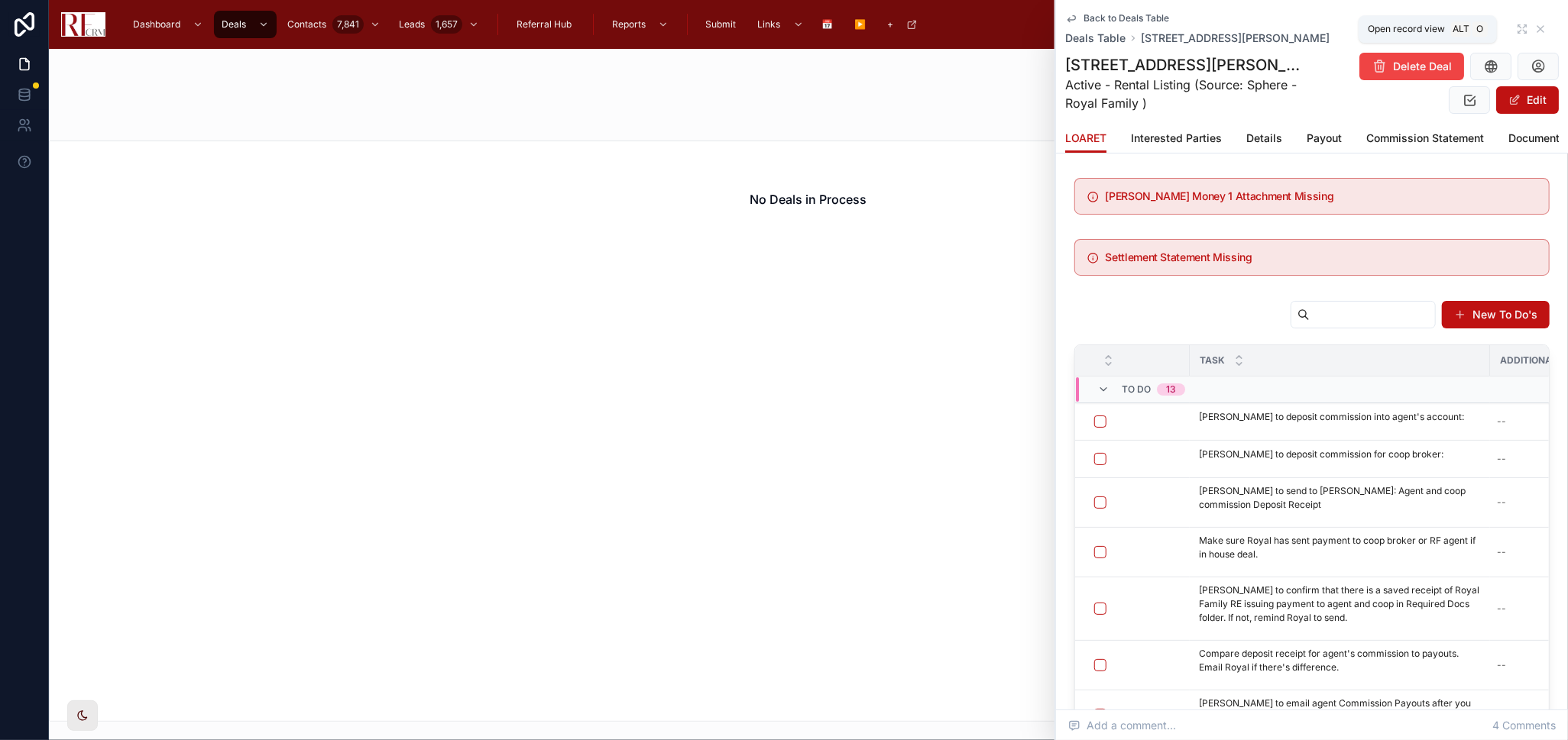
click at [1115, 29] on icon at bounding box center [1522, 29] width 12 height 12
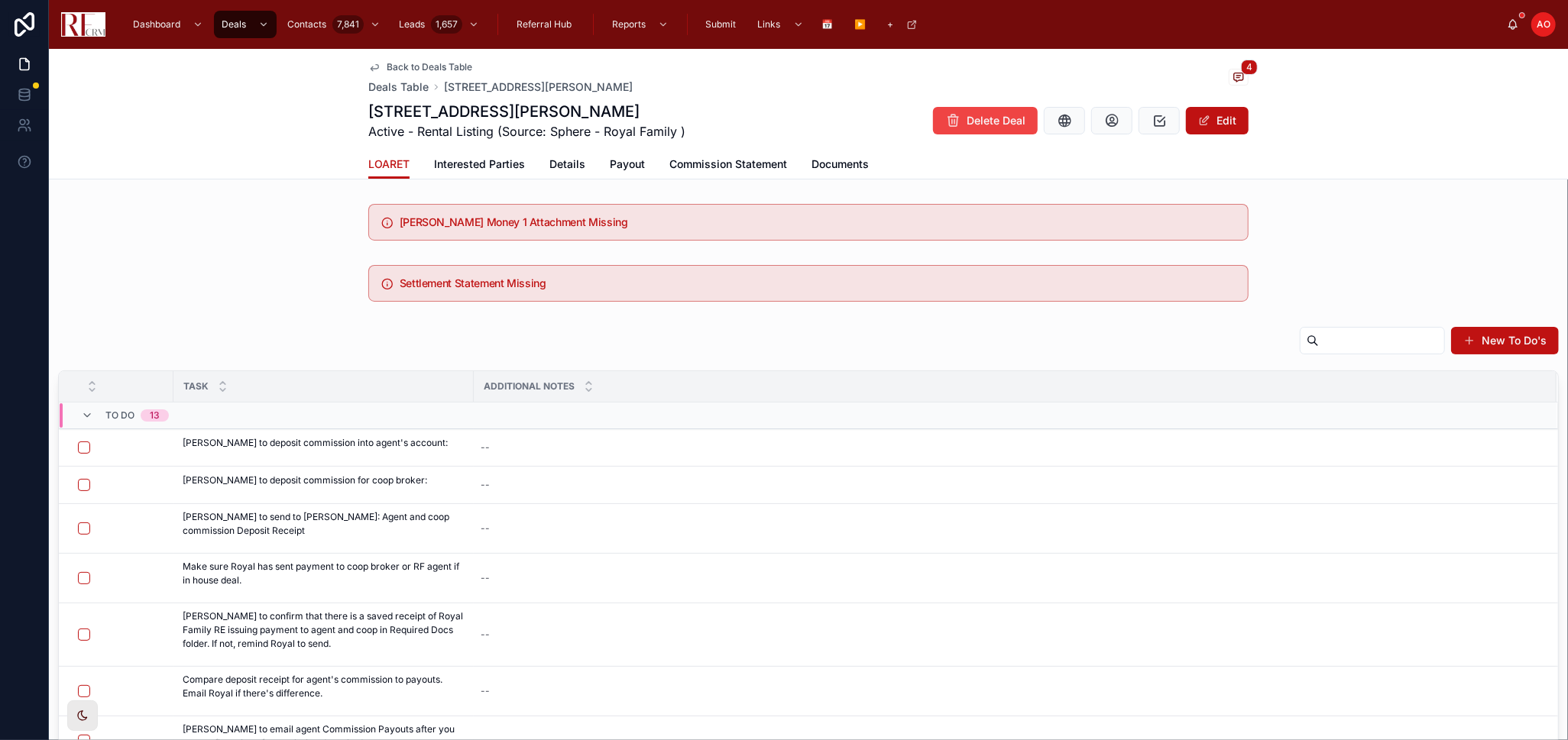
click at [366, 336] on div "New To Do's" at bounding box center [809, 344] width 1501 height 35
click at [84, 484] on button "button" at bounding box center [84, 485] width 12 height 12
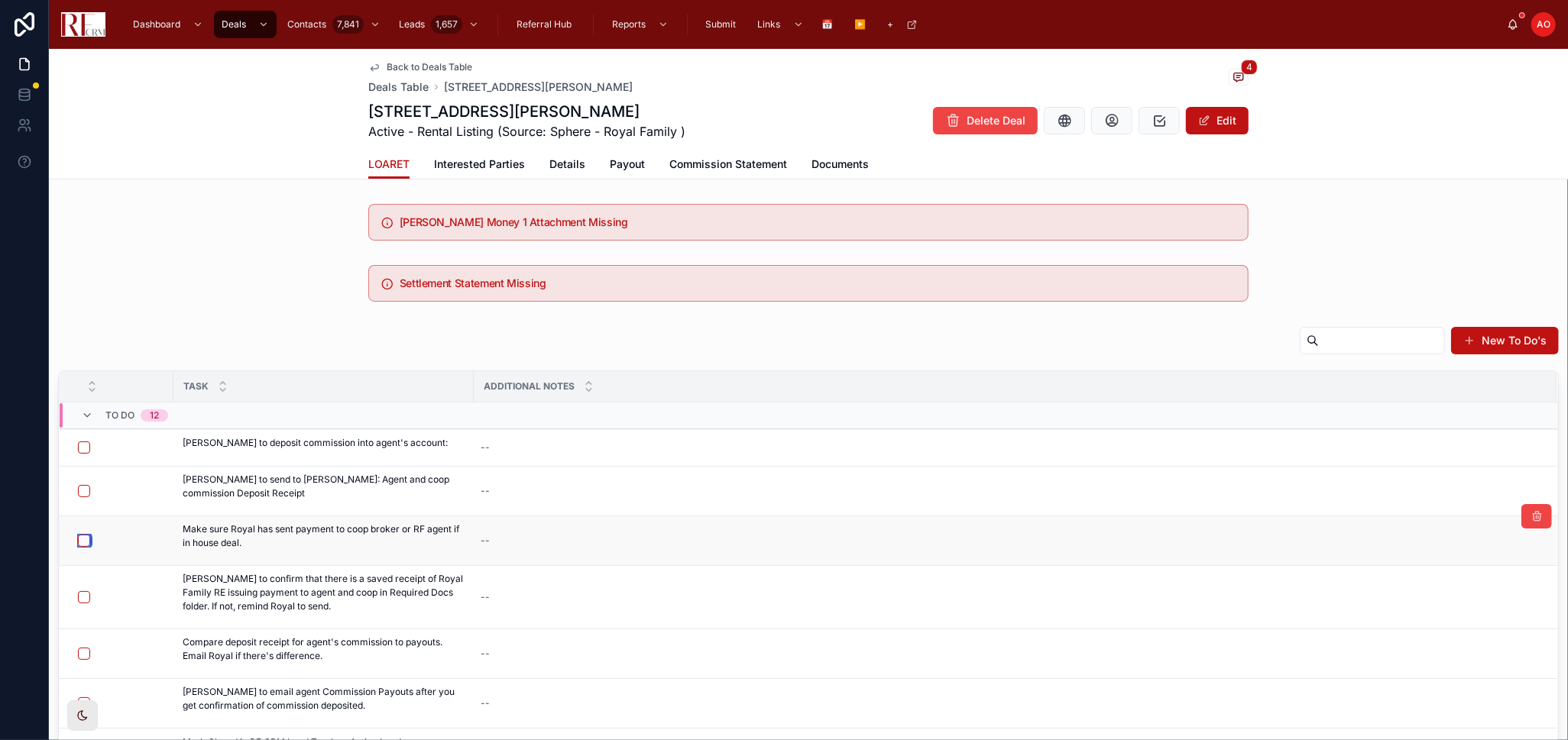
click at [79, 485] on button "button" at bounding box center [84, 541] width 12 height 12
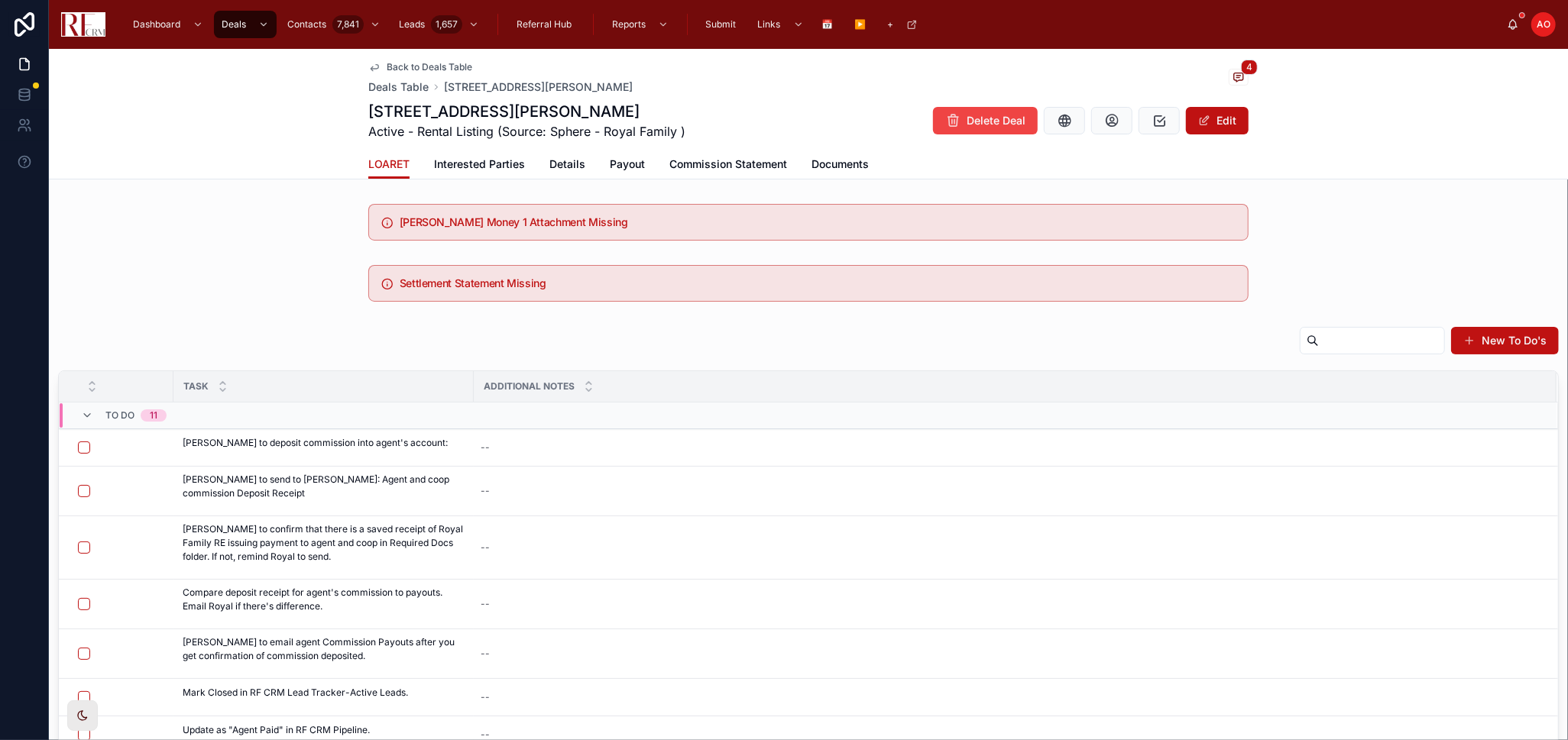
click at [145, 320] on div "New To Do's Task Additional Notes To Do 11 [PERSON_NAME] to deposit commission …" at bounding box center [808, 627] width 1520 height 614
click at [416, 68] on span "Back to Deals Table" at bounding box center [429, 68] width 86 height 12
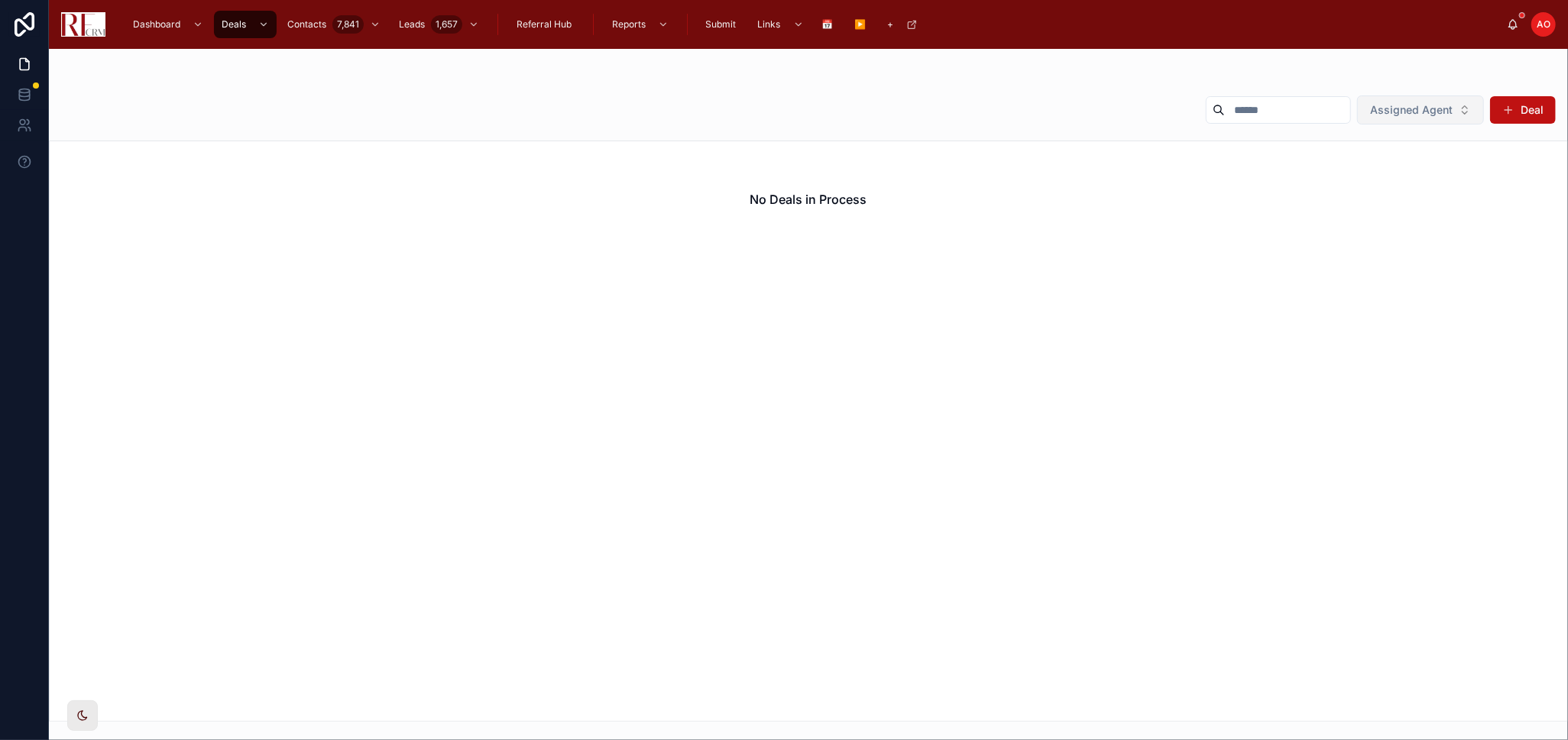
click at [1115, 107] on button "Assigned Agent" at bounding box center [1421, 110] width 127 height 29
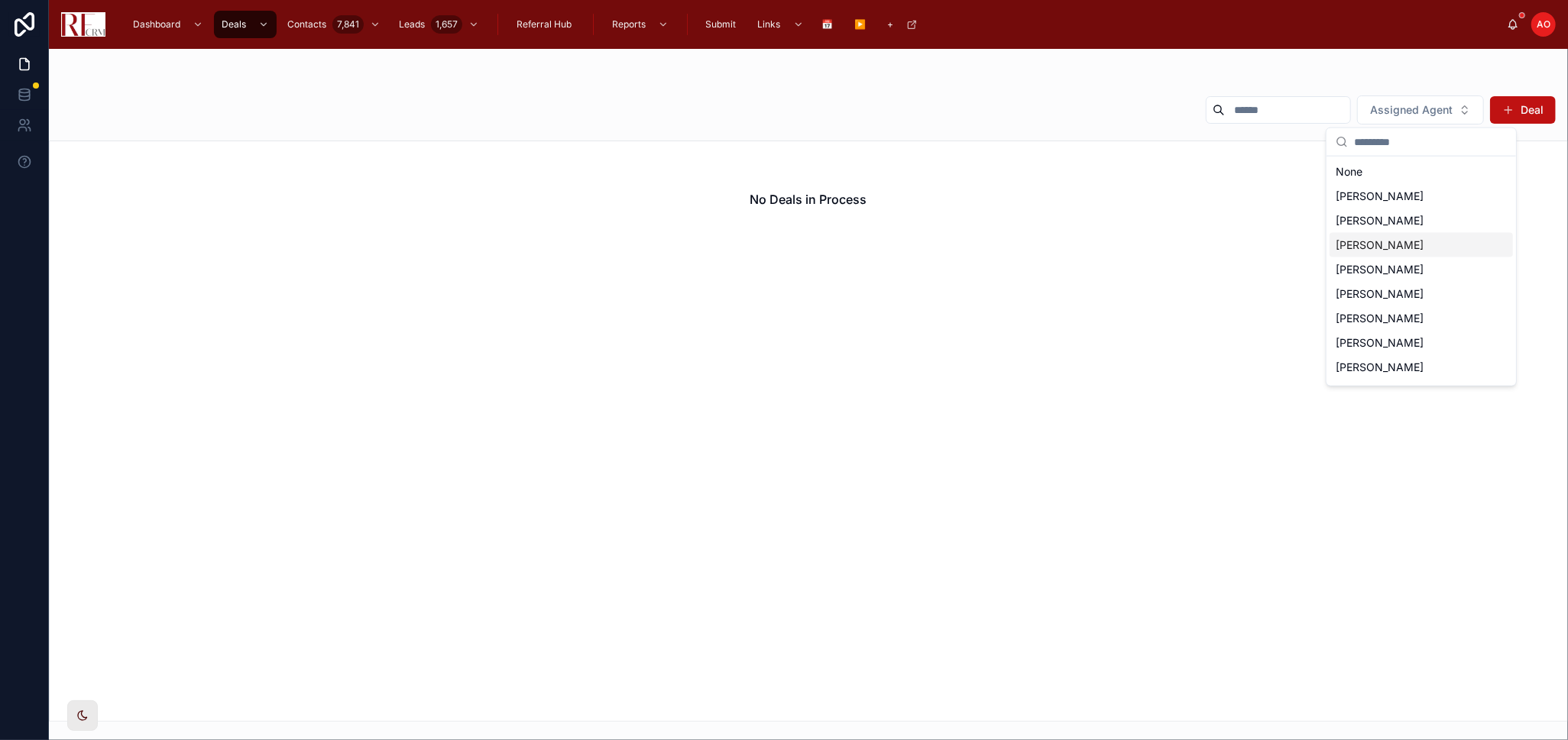
click at [1115, 249] on span "[PERSON_NAME]" at bounding box center [1380, 246] width 88 height 16
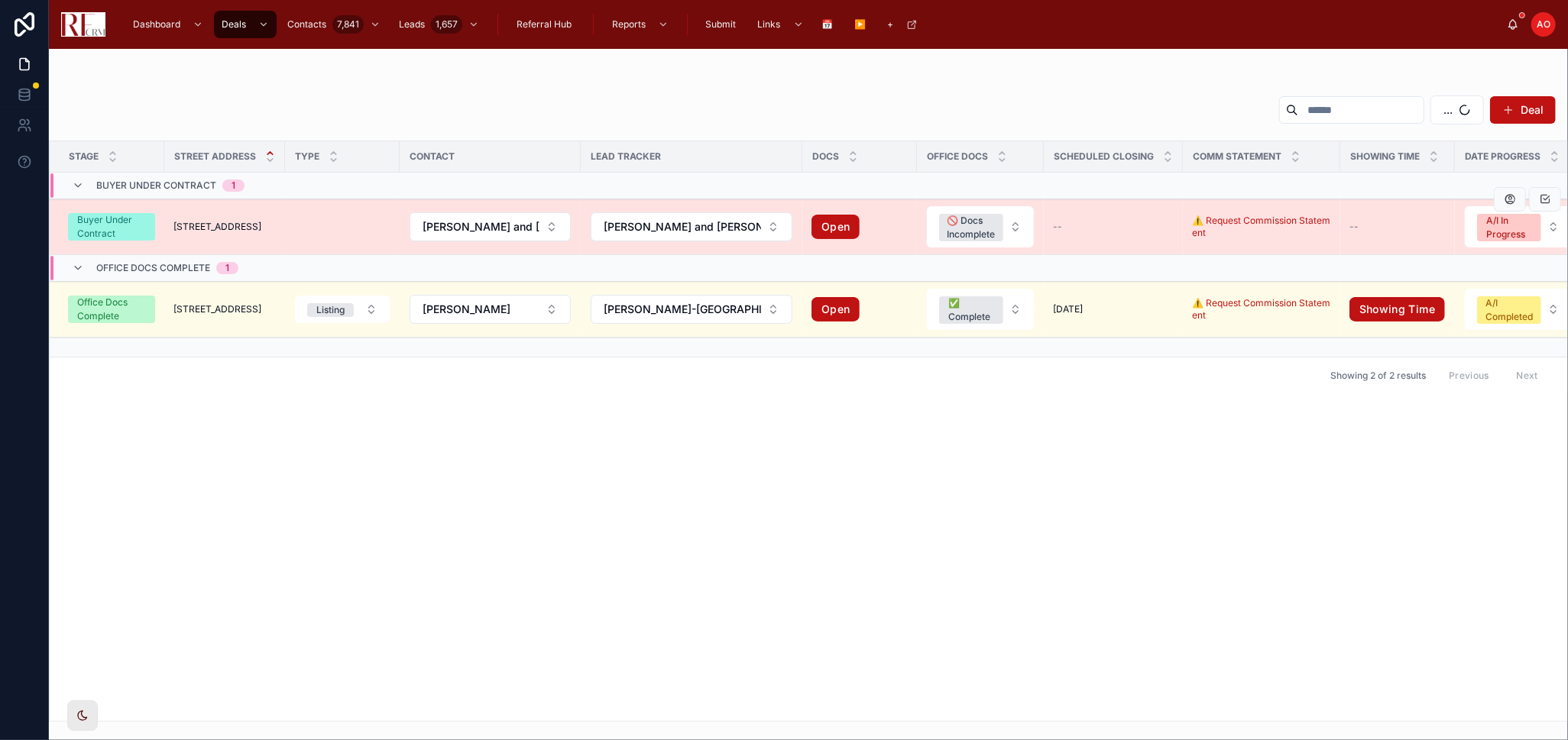
click at [180, 223] on span "[STREET_ADDRESS]" at bounding box center [217, 227] width 88 height 12
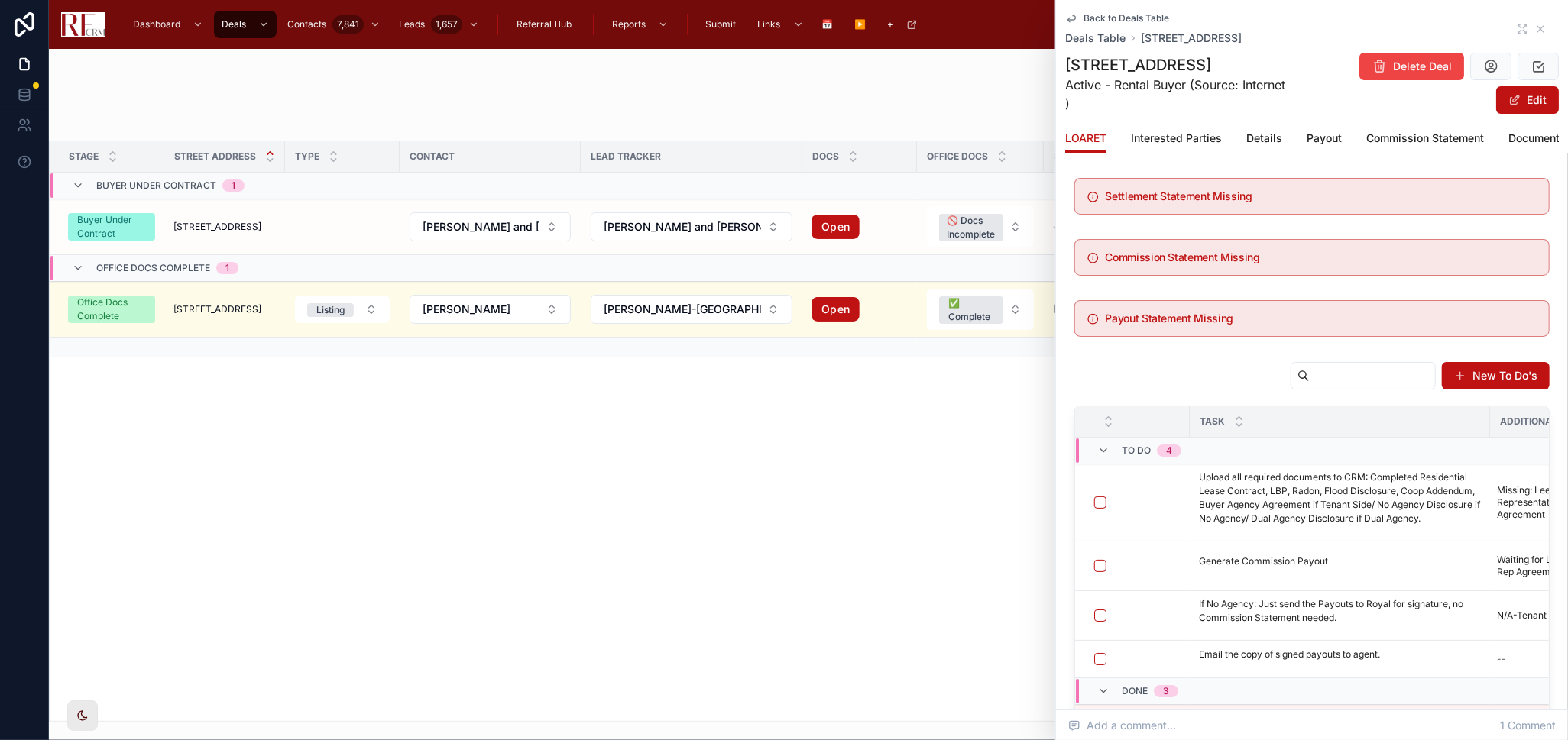
click at [1115, 35] on div "Back to Deals Table Deals Table [STREET_ADDRESS]" at bounding box center [1313, 29] width 494 height 34
click at [1115, 32] on icon at bounding box center [1526, 32] width 3 height 3
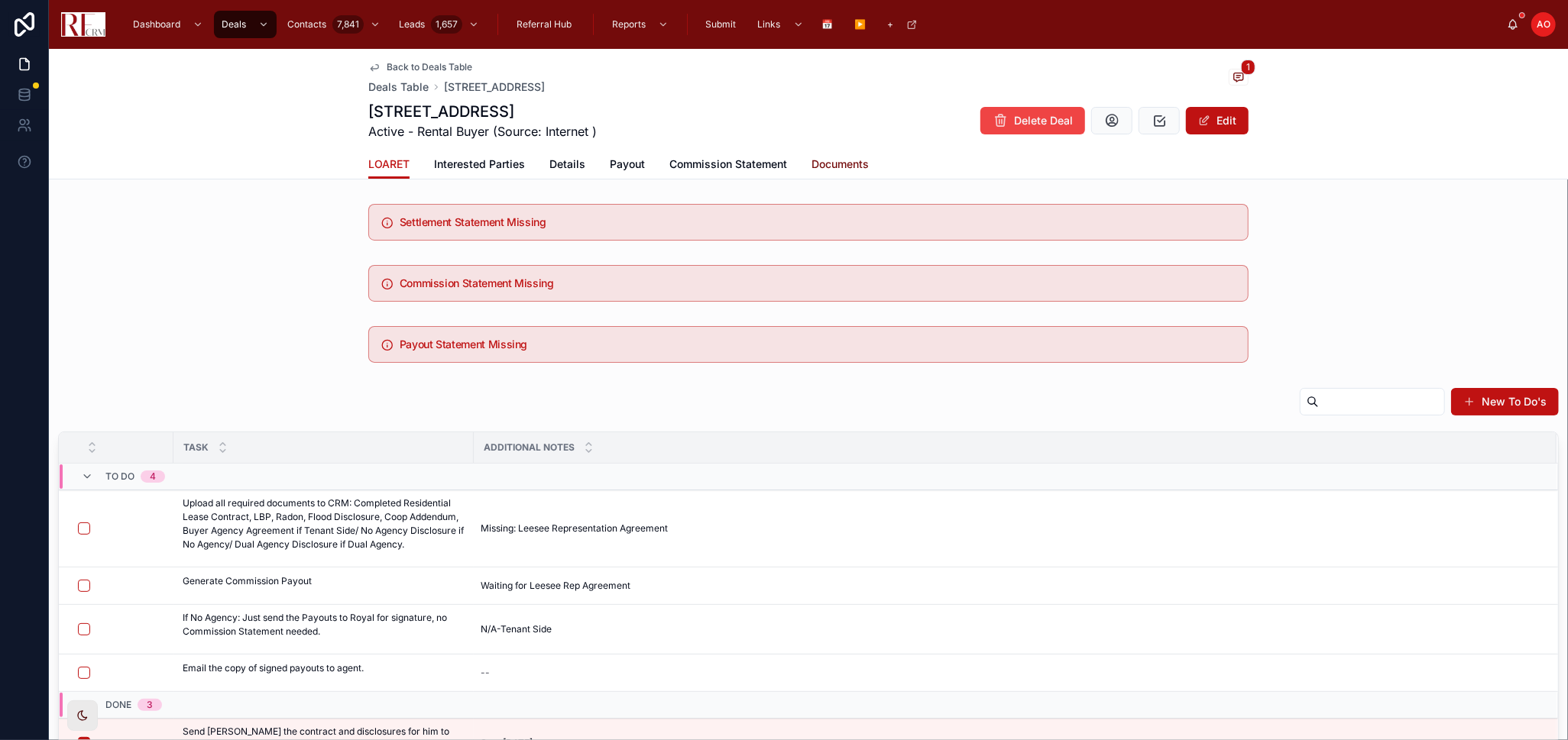
click at [818, 163] on span "Documents" at bounding box center [840, 164] width 57 height 16
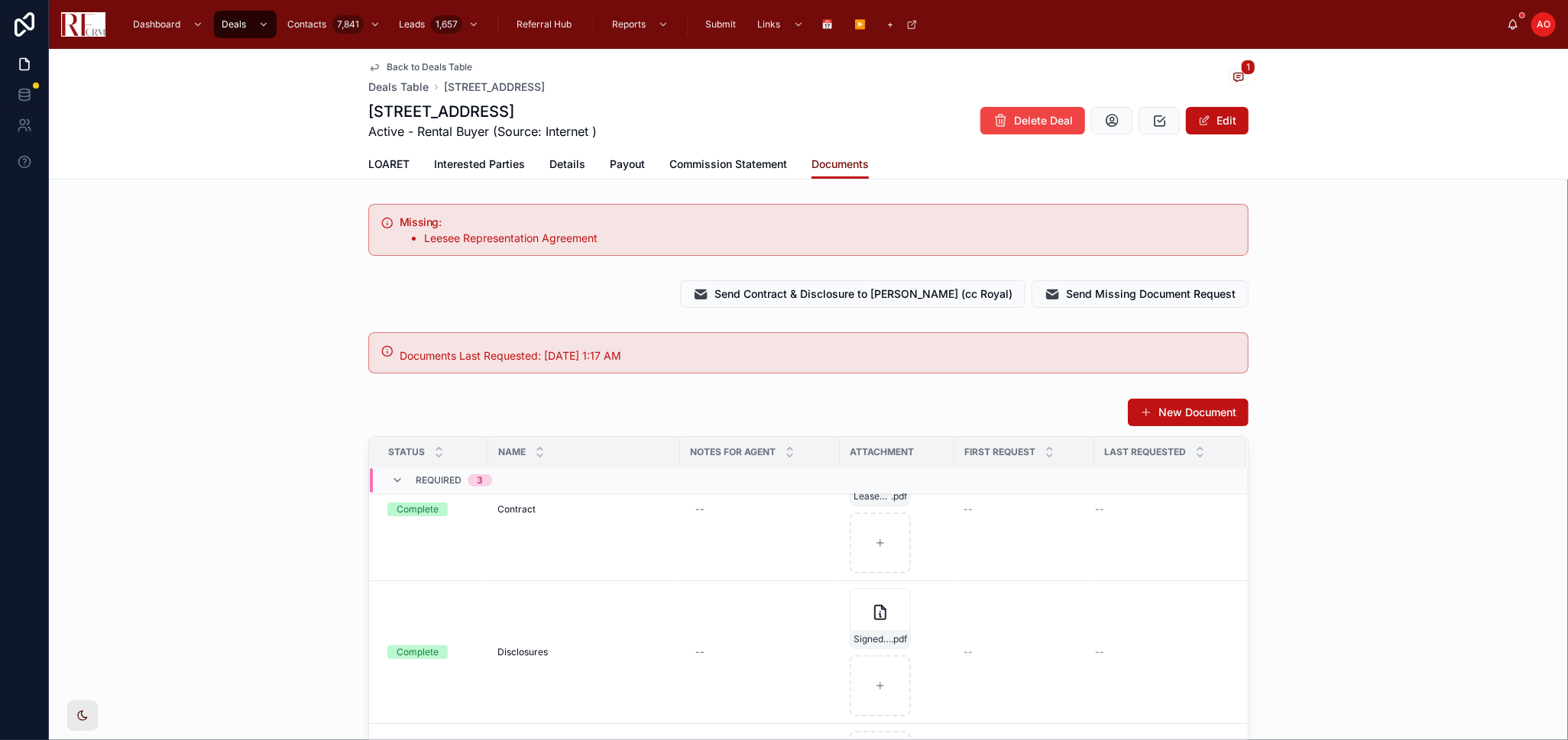
scroll to position [254, 0]
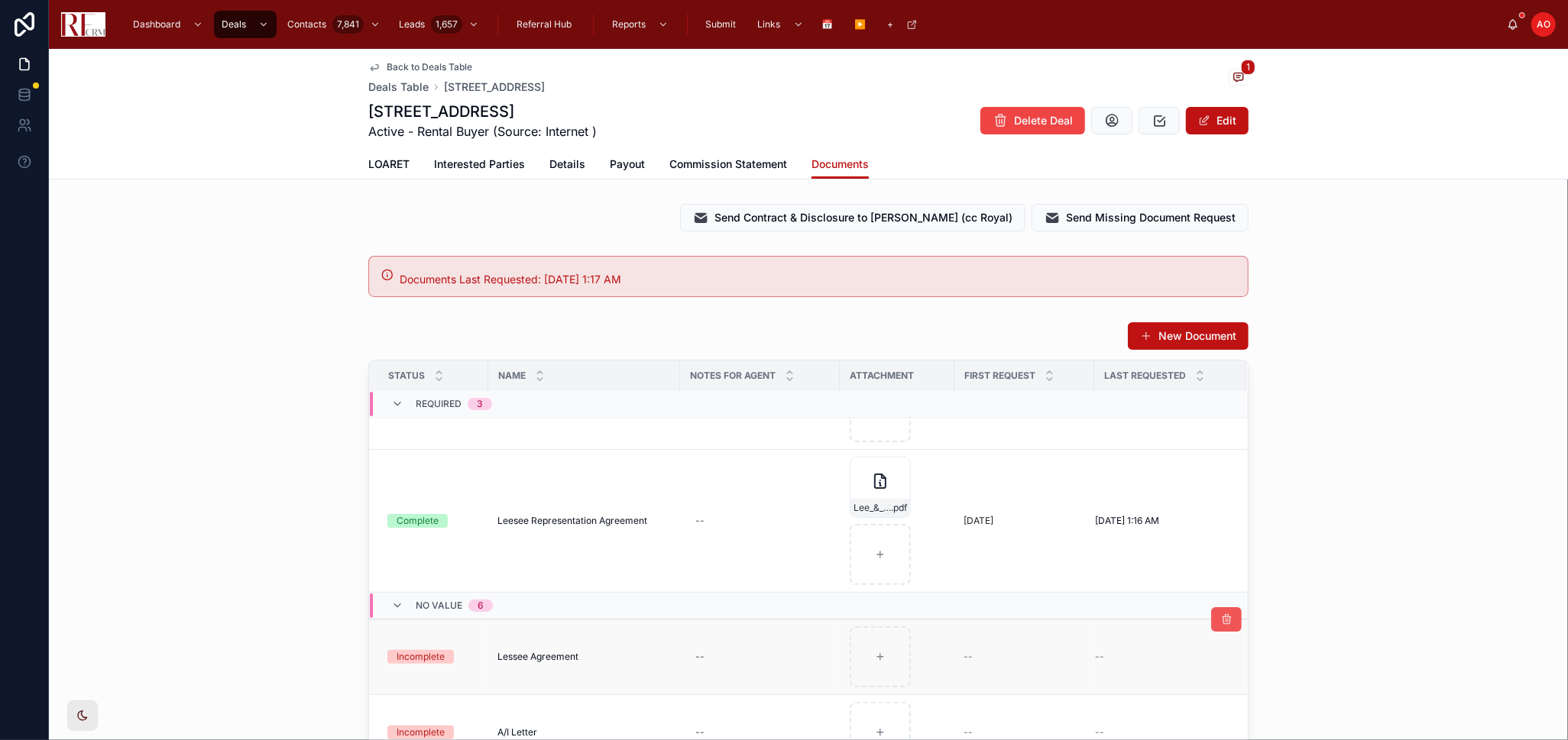
click at [1115, 485] on button at bounding box center [1226, 620] width 30 height 24
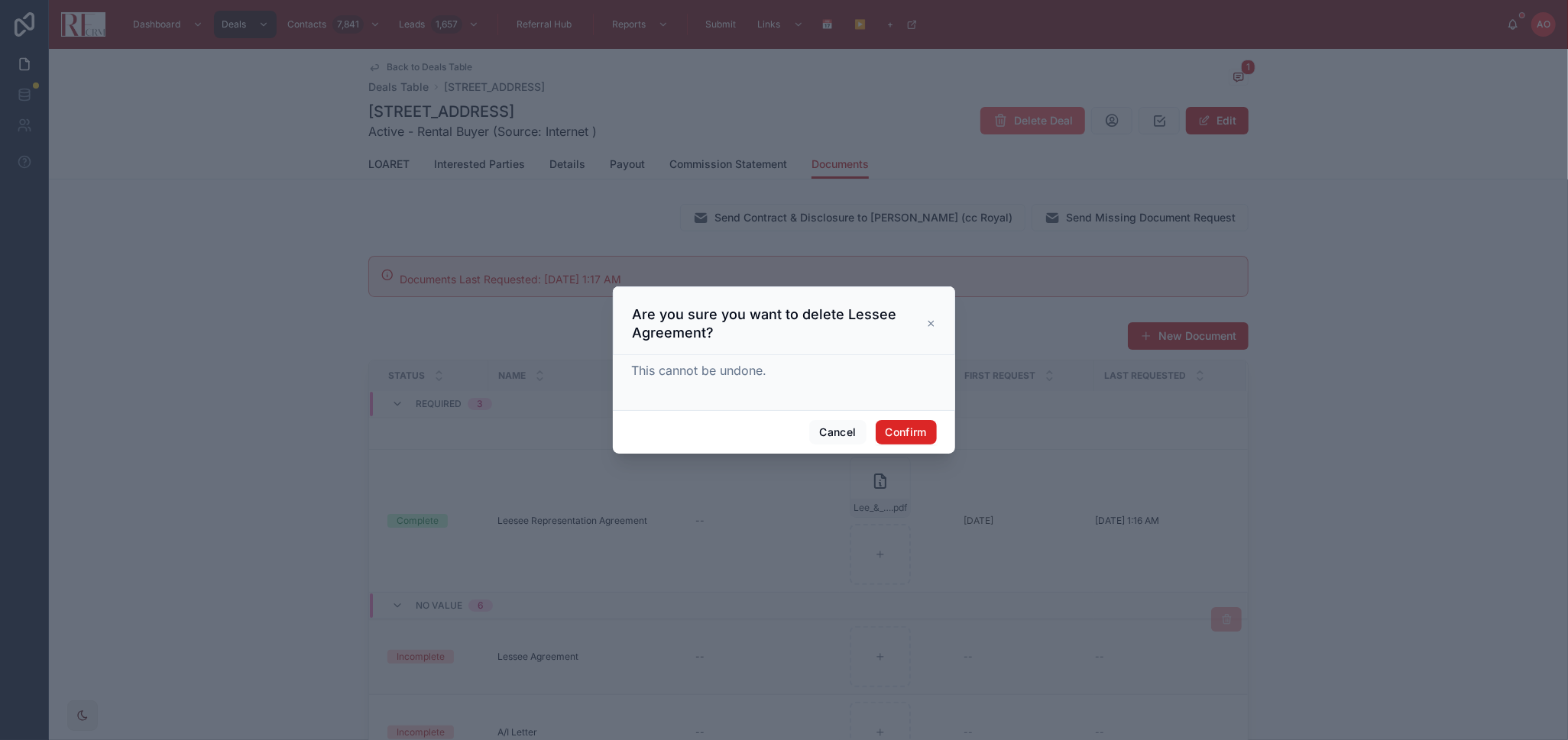
click at [924, 435] on button "Confirm" at bounding box center [907, 433] width 61 height 24
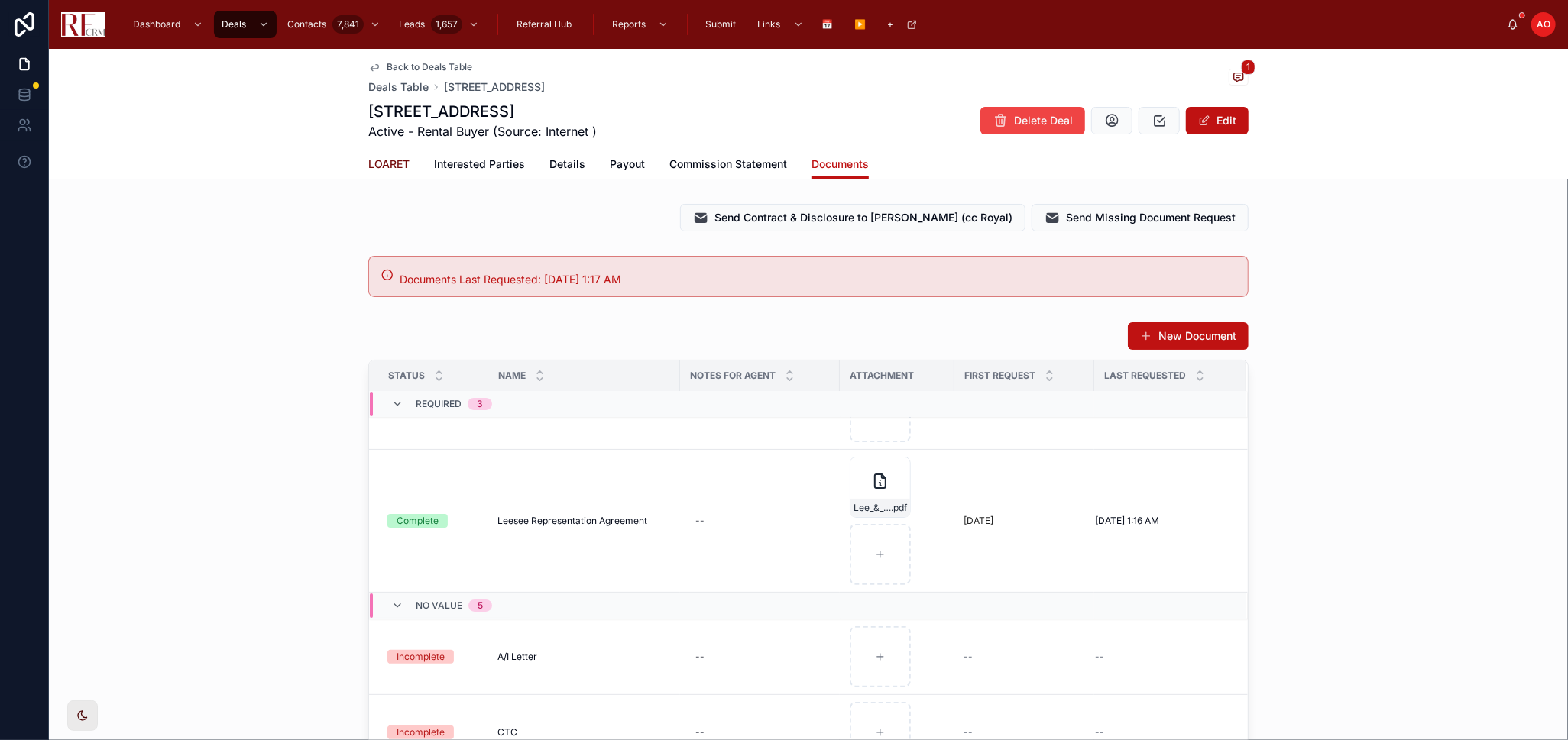
click at [389, 158] on span "LOARET" at bounding box center [389, 164] width 42 height 16
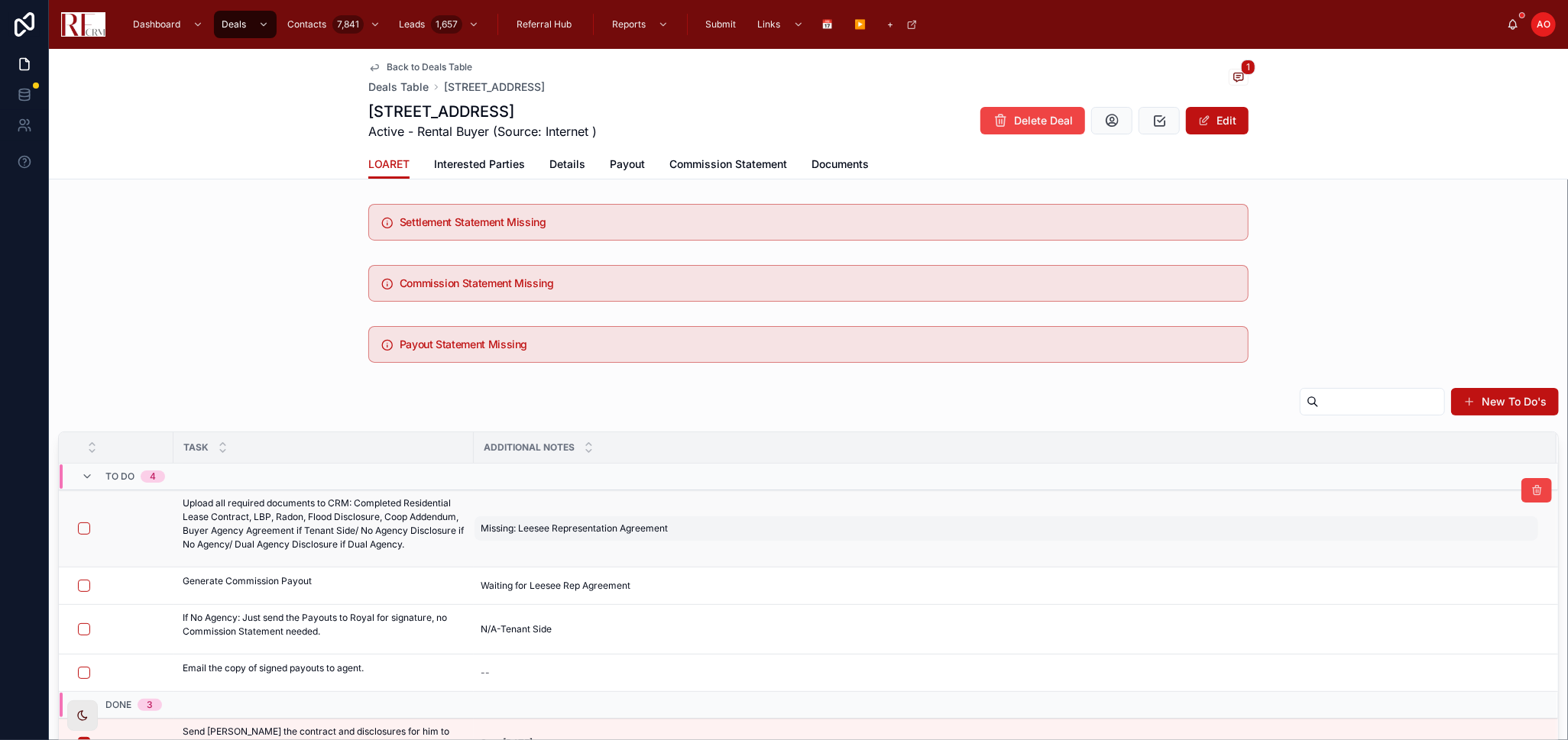
click at [643, 485] on span "Missing: Leesee Representation Agreement" at bounding box center [574, 529] width 187 height 12
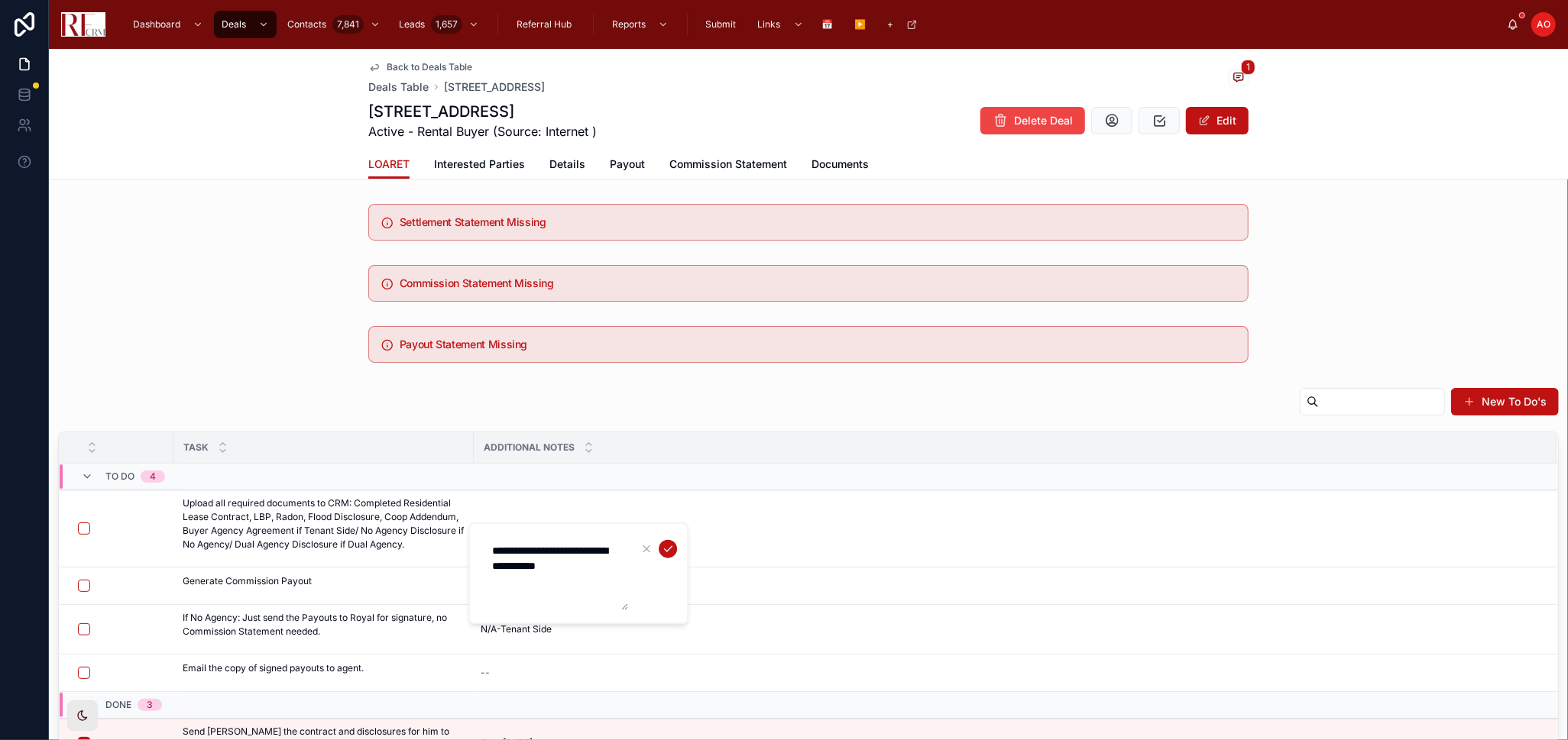
click at [533, 485] on textarea "**********" at bounding box center [556, 574] width 145 height 74
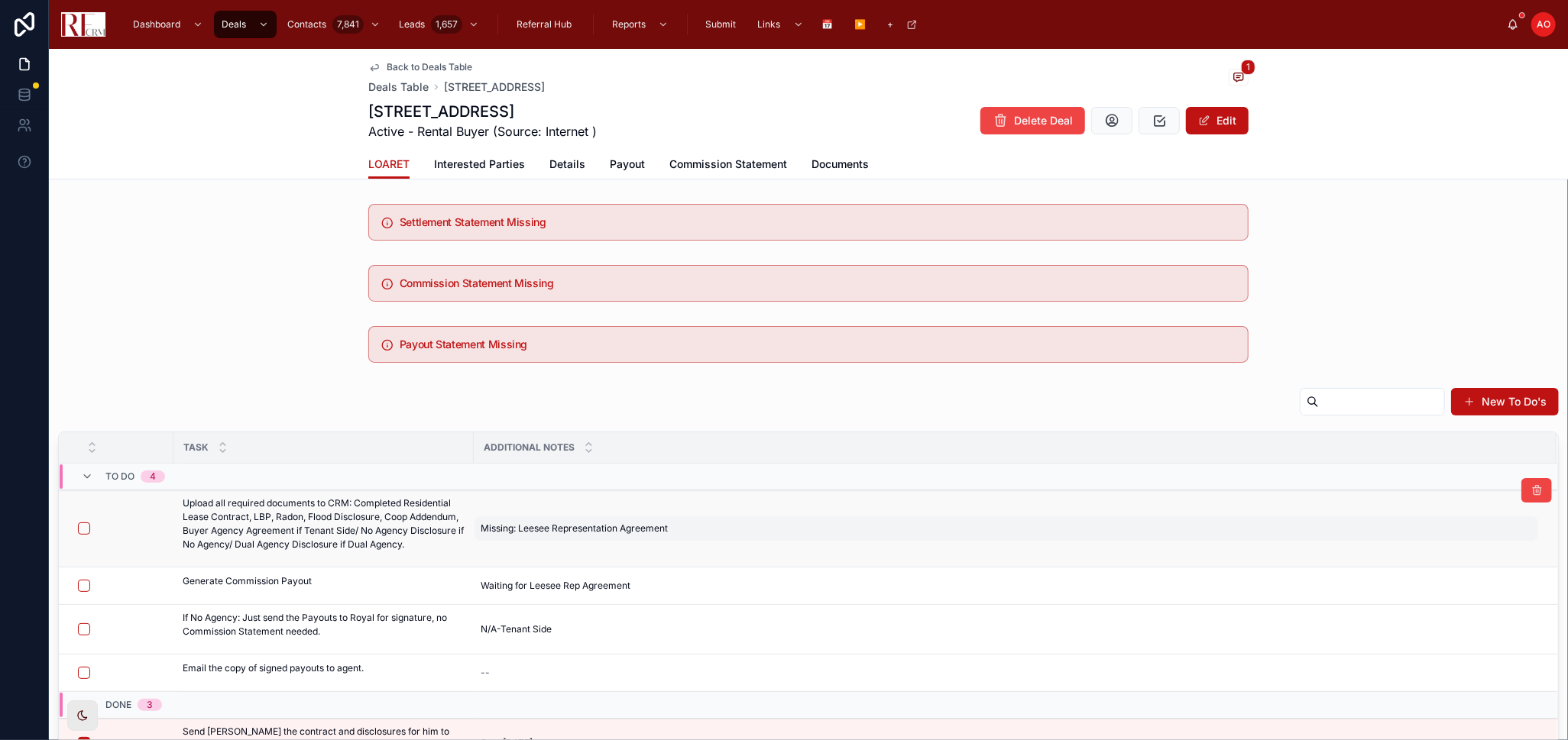
click at [558, 485] on span "Missing: Leesee Representation Agreement" at bounding box center [574, 529] width 187 height 12
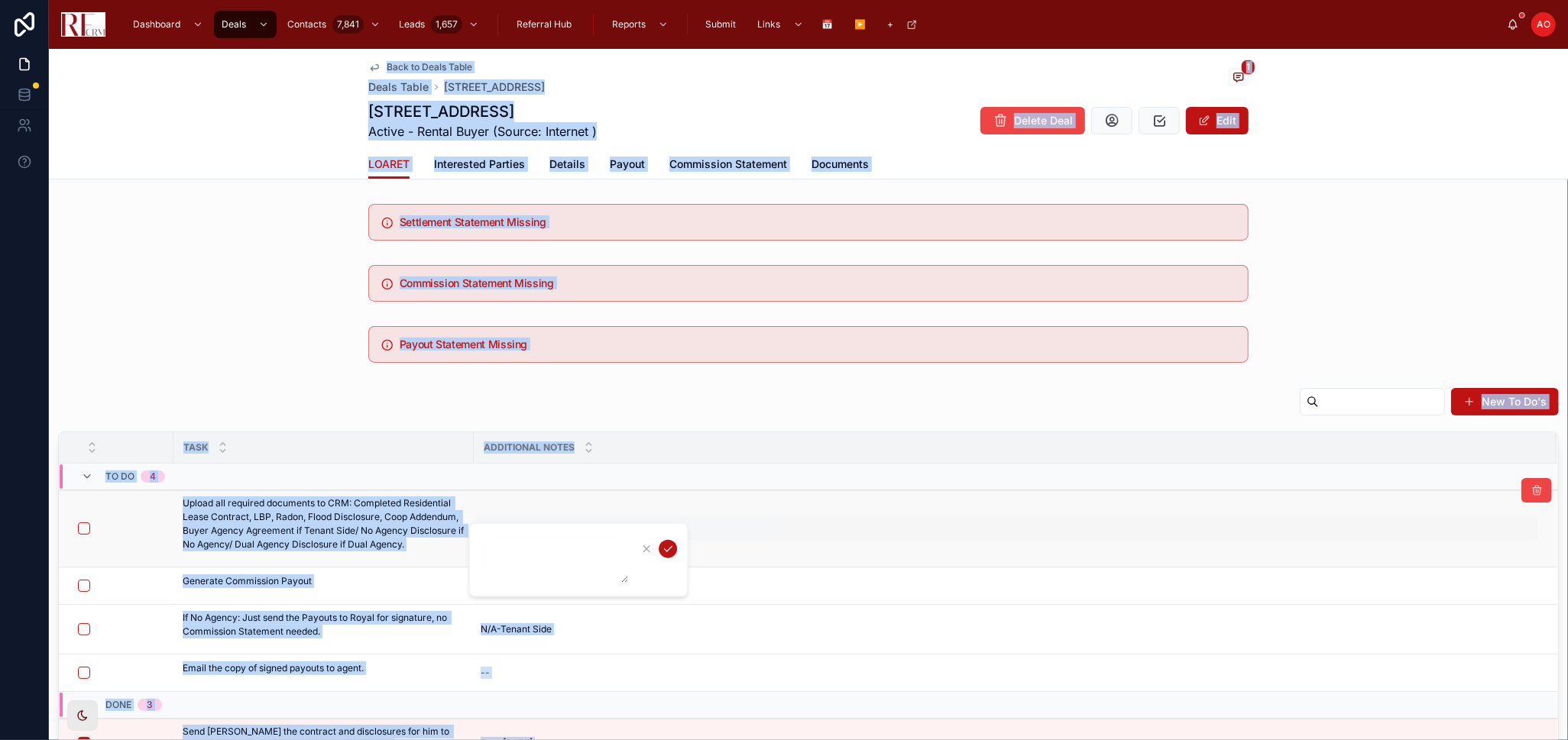
click at [558, 485] on div at bounding box center [578, 560] width 220 height 75
click at [665, 485] on icon "submit" at bounding box center [668, 550] width 12 height 12
click at [79, 485] on button "button" at bounding box center [84, 529] width 12 height 12
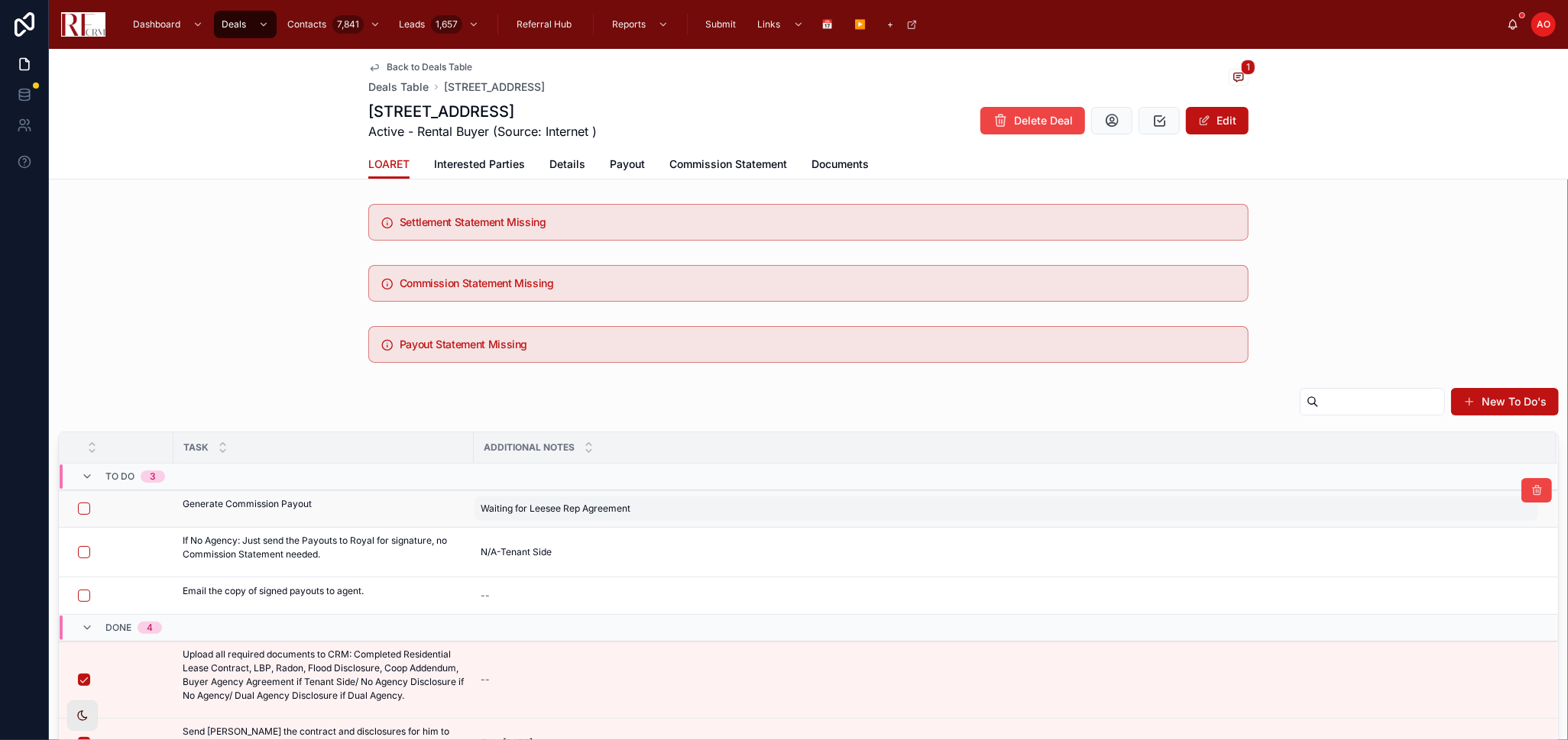
click at [532, 485] on span "Waiting for Leesee Rep Agreement" at bounding box center [555, 509] width 150 height 12
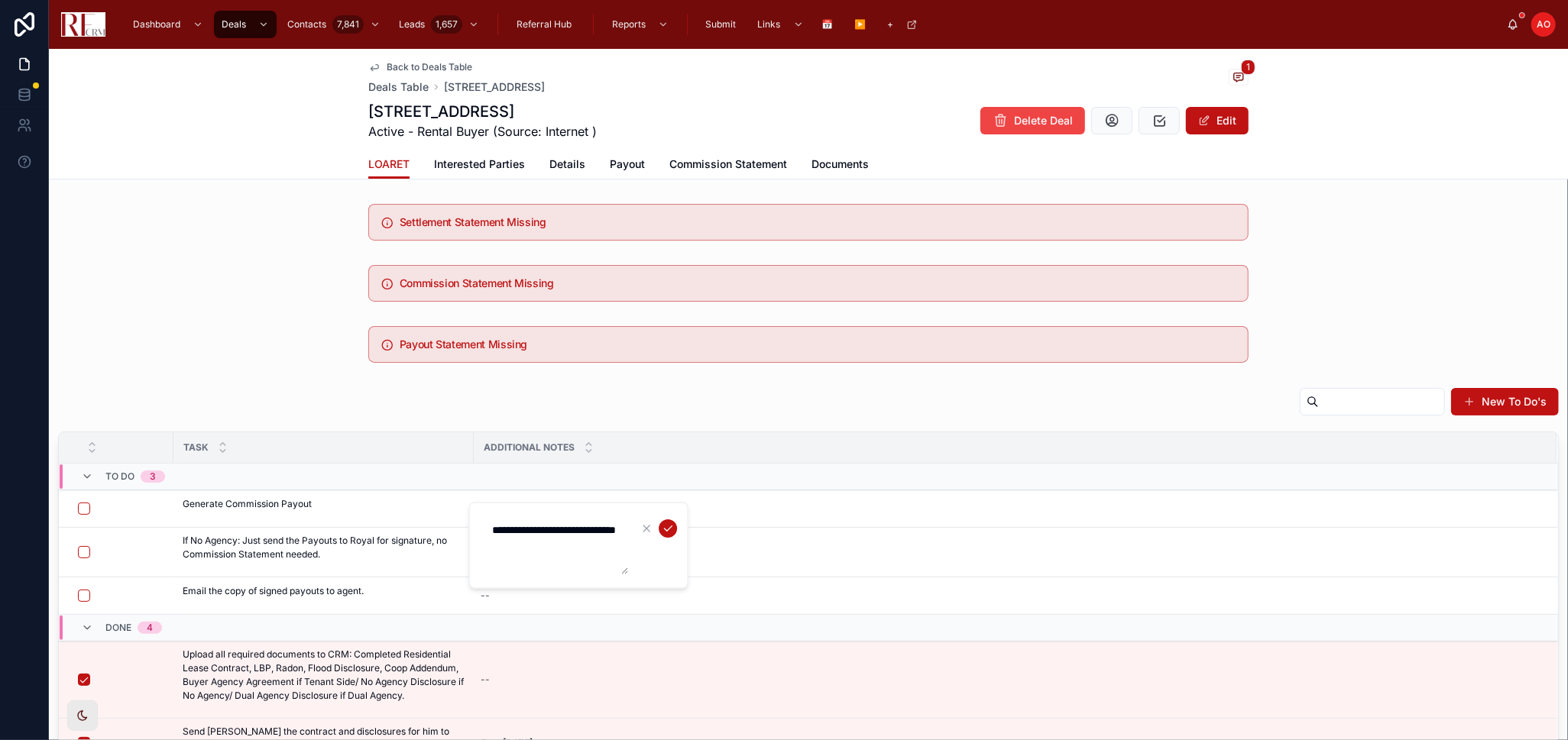
click at [534, 485] on textarea "**********" at bounding box center [556, 545] width 145 height 58
click at [669, 485] on icon "submit" at bounding box center [668, 529] width 12 height 12
click at [623, 163] on span "Payout" at bounding box center [627, 164] width 35 height 16
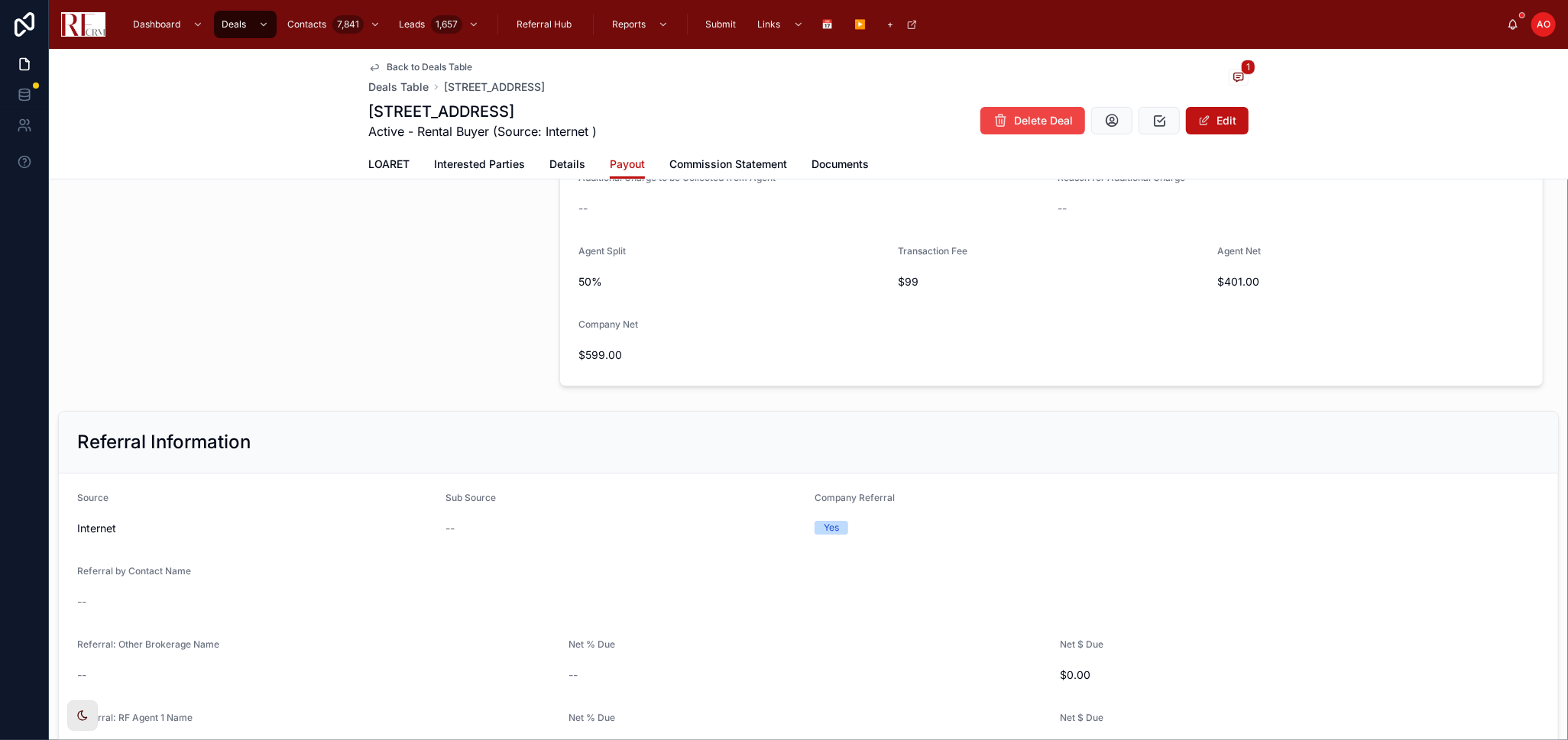
scroll to position [509, 0]
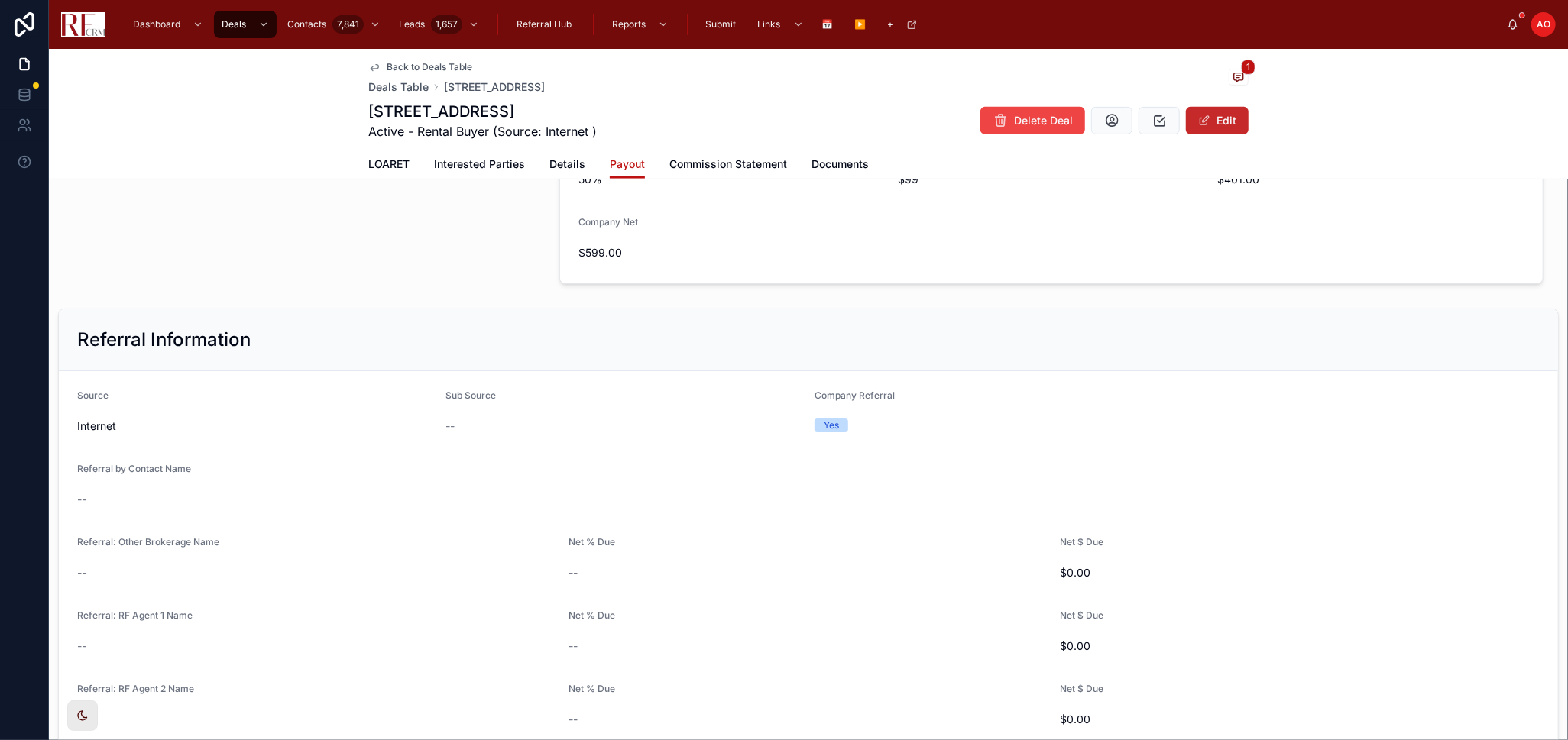
click at [1115, 127] on button "Edit" at bounding box center [1217, 121] width 62 height 28
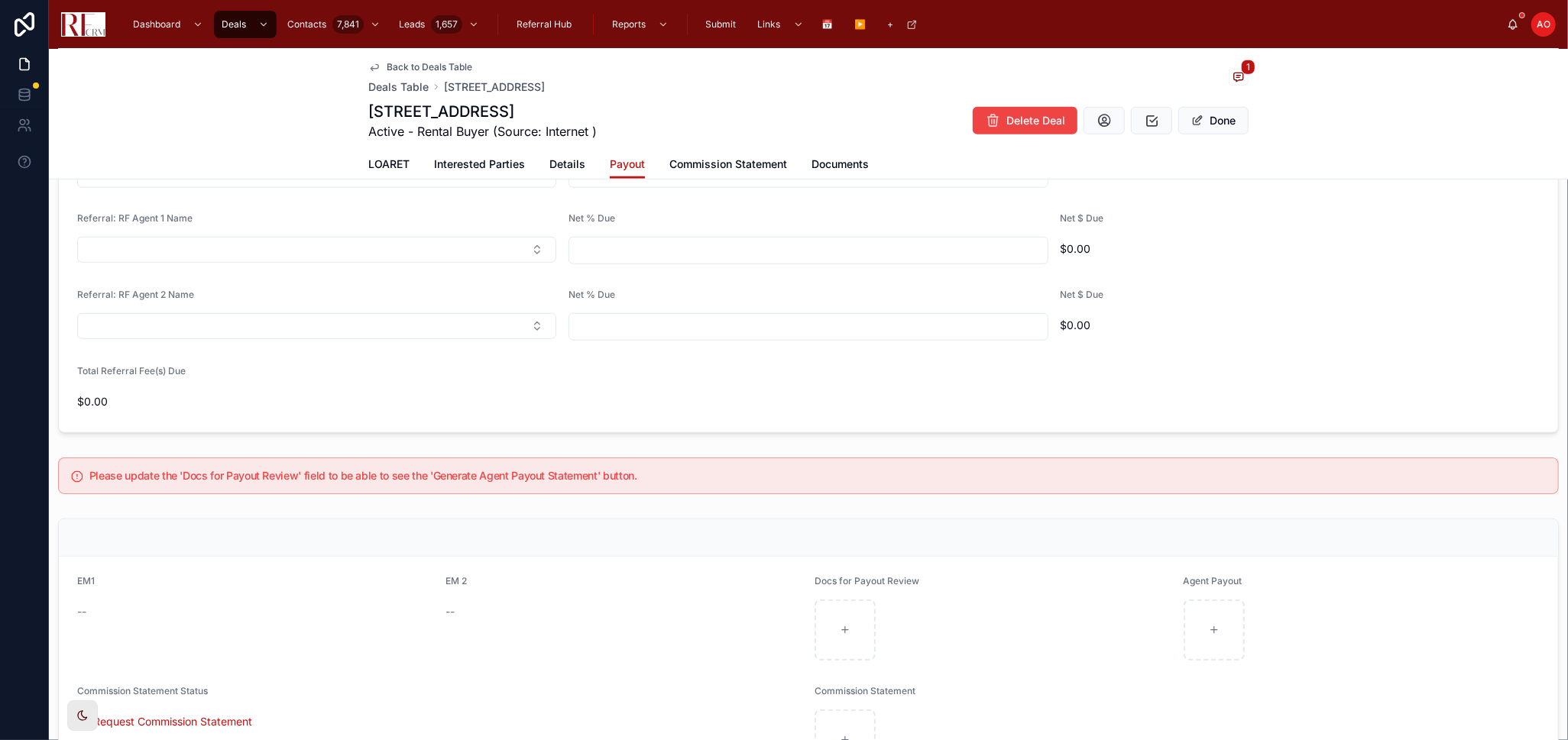
scroll to position [1019, 0]
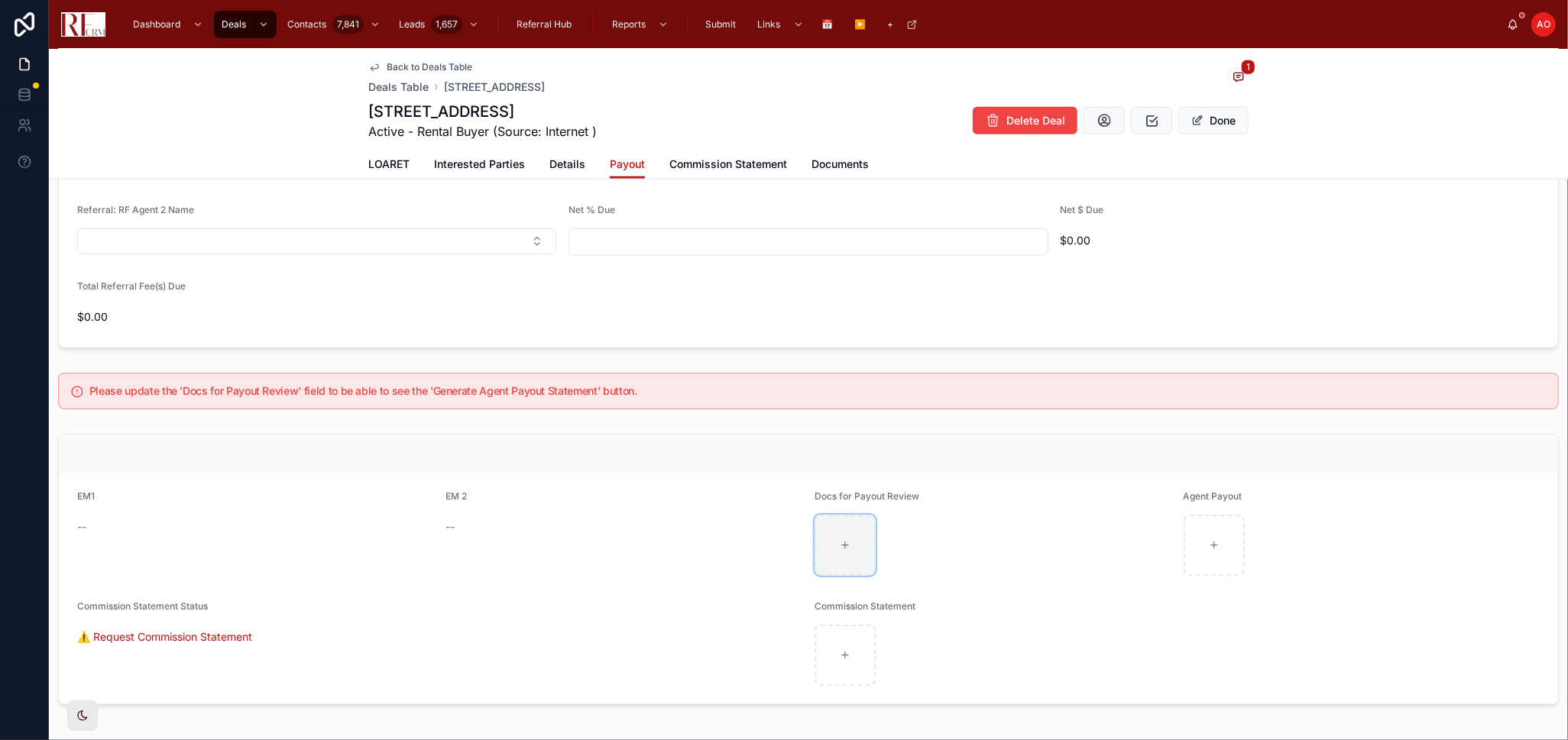
click at [815, 485] on div at bounding box center [845, 545] width 61 height 61
type input "**********"
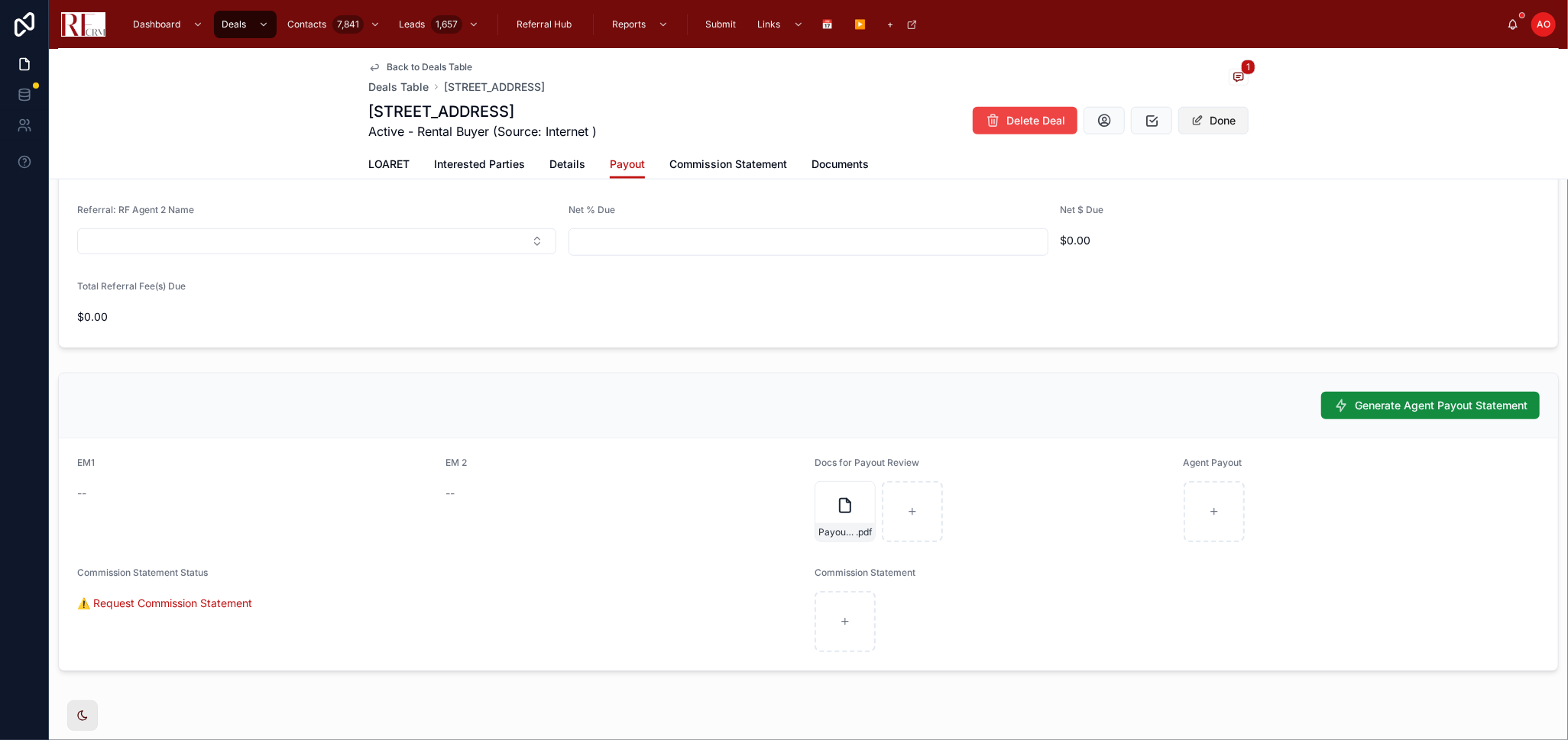
click at [1115, 110] on button "Done" at bounding box center [1213, 121] width 70 height 28
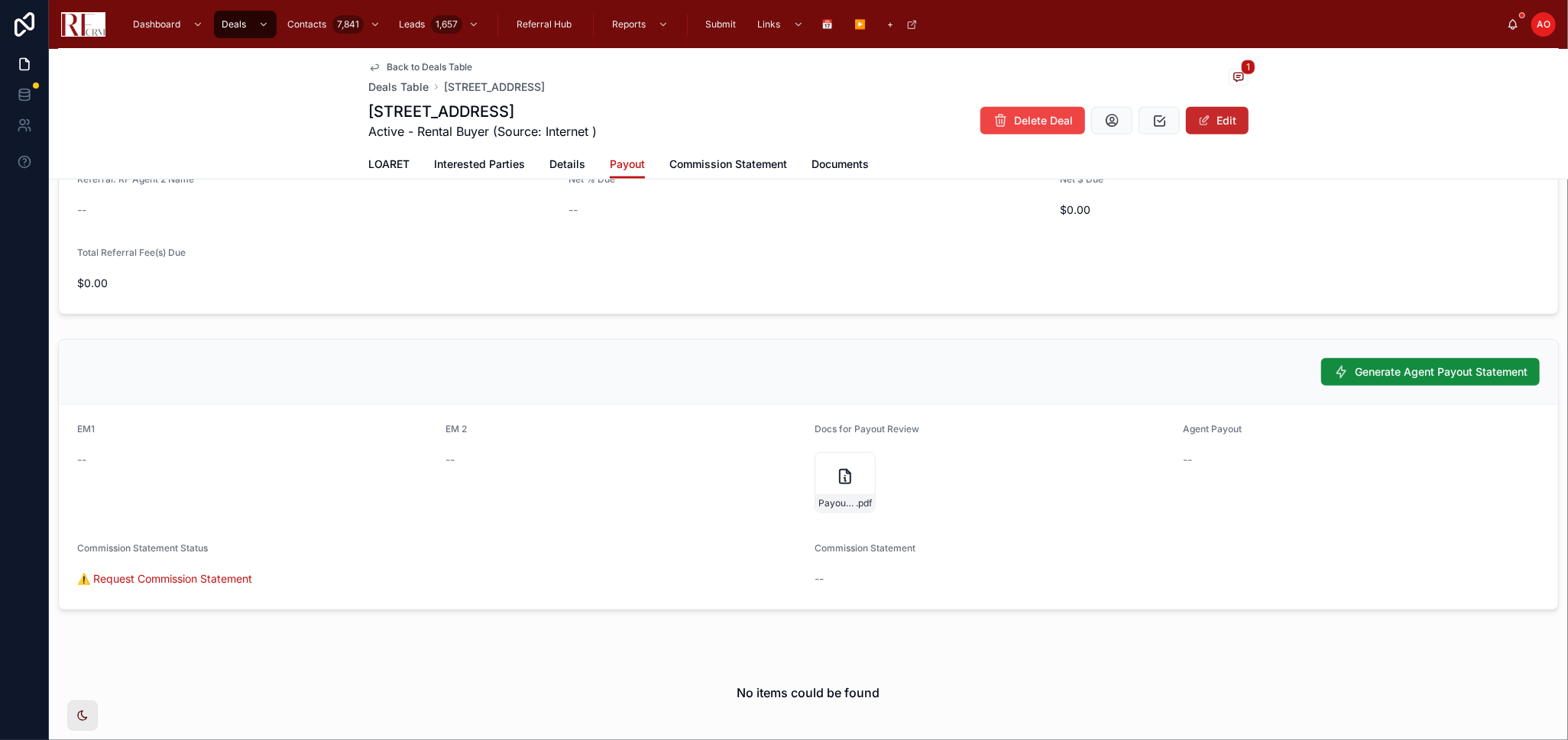
scroll to position [994, 0]
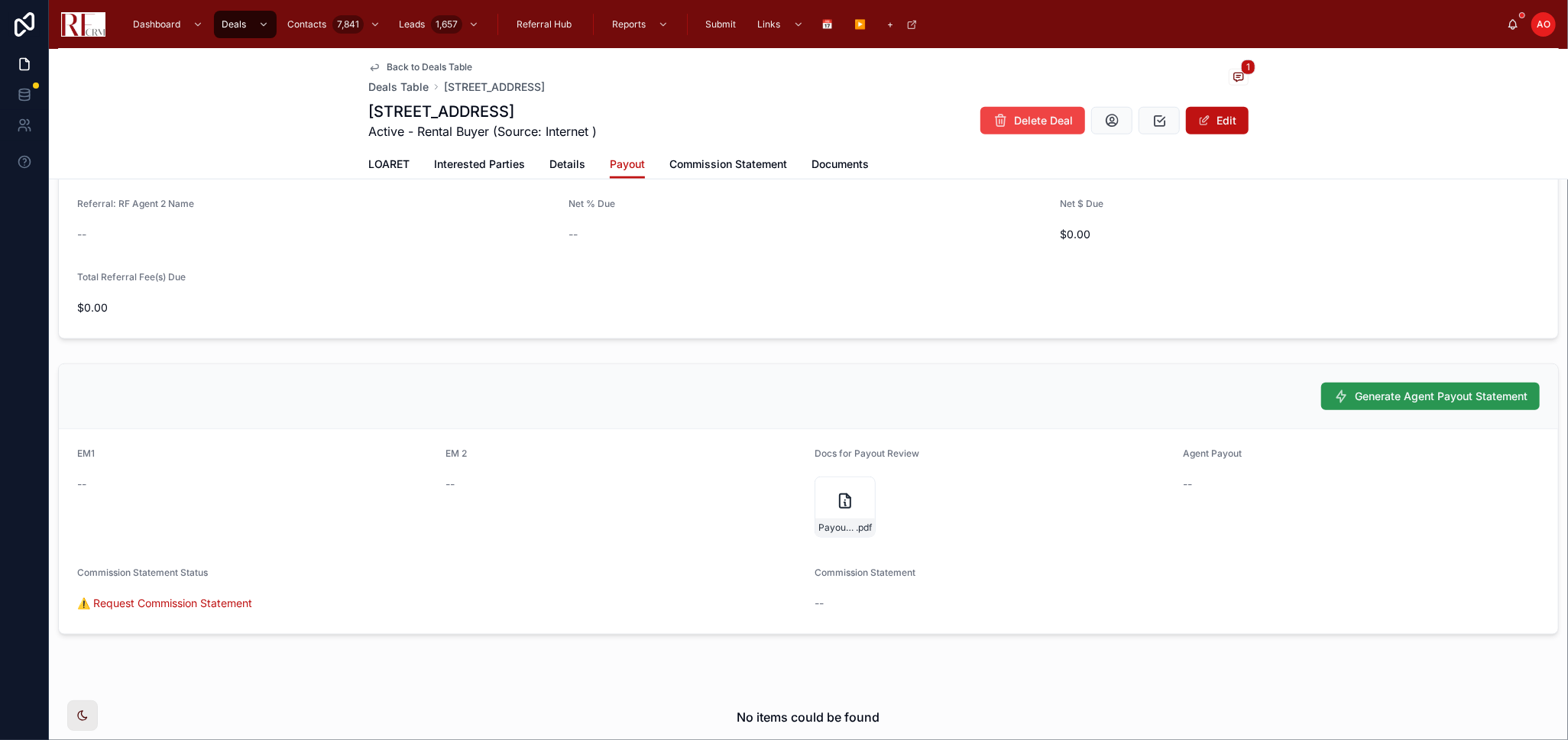
click at [1115, 396] on span "Generate Agent Payout Statement" at bounding box center [1442, 396] width 173 height 16
click at [384, 169] on span "LOARET" at bounding box center [389, 164] width 42 height 16
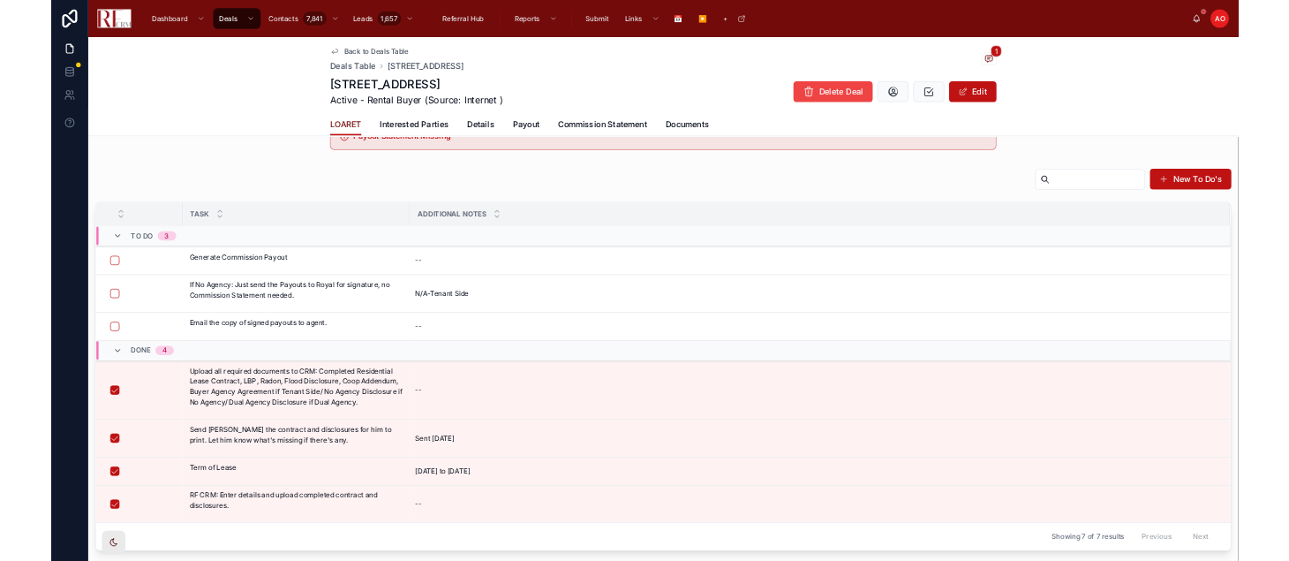
scroll to position [98, 0]
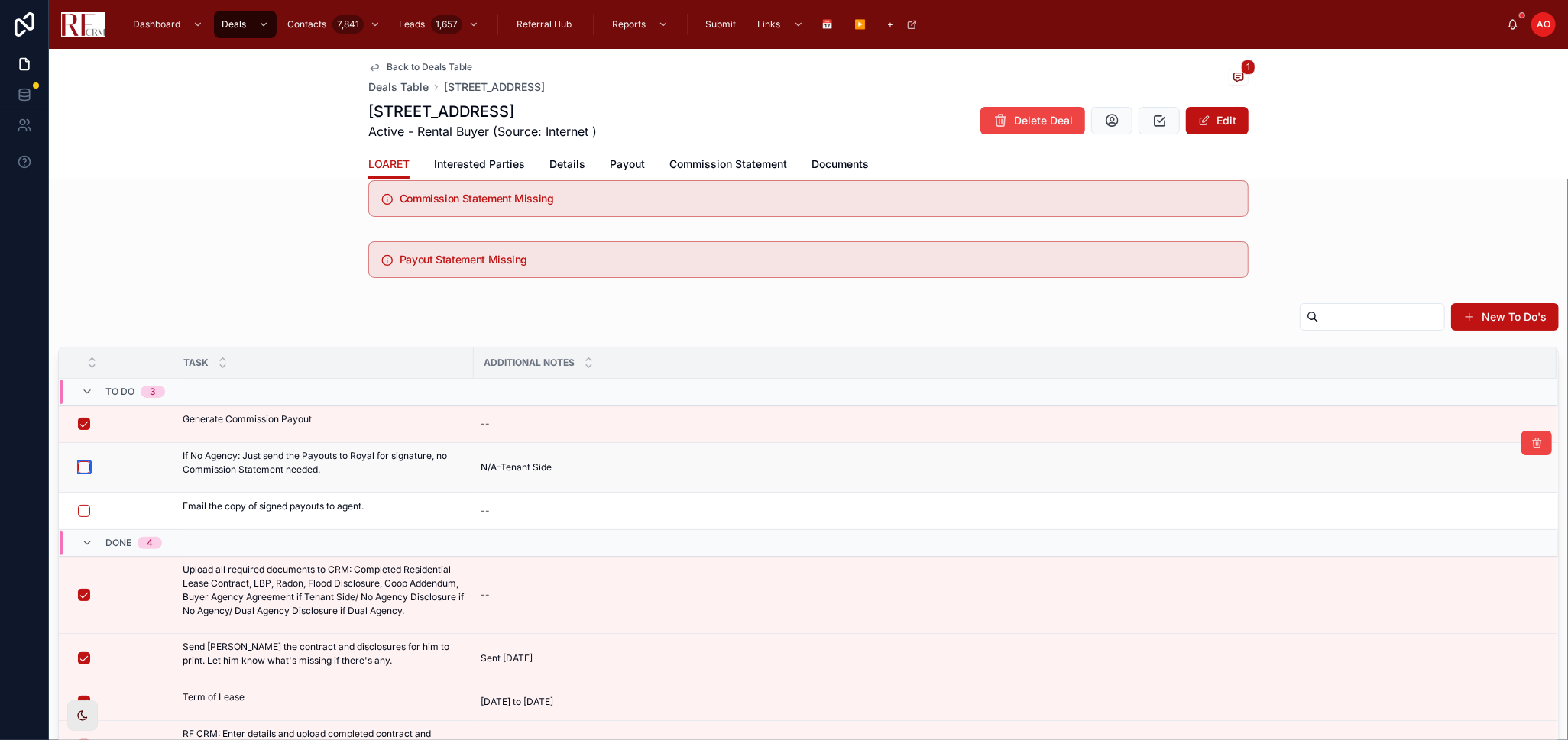
click at [84, 471] on button "button" at bounding box center [84, 467] width 12 height 12
